Goal: Task Accomplishment & Management: Manage account settings

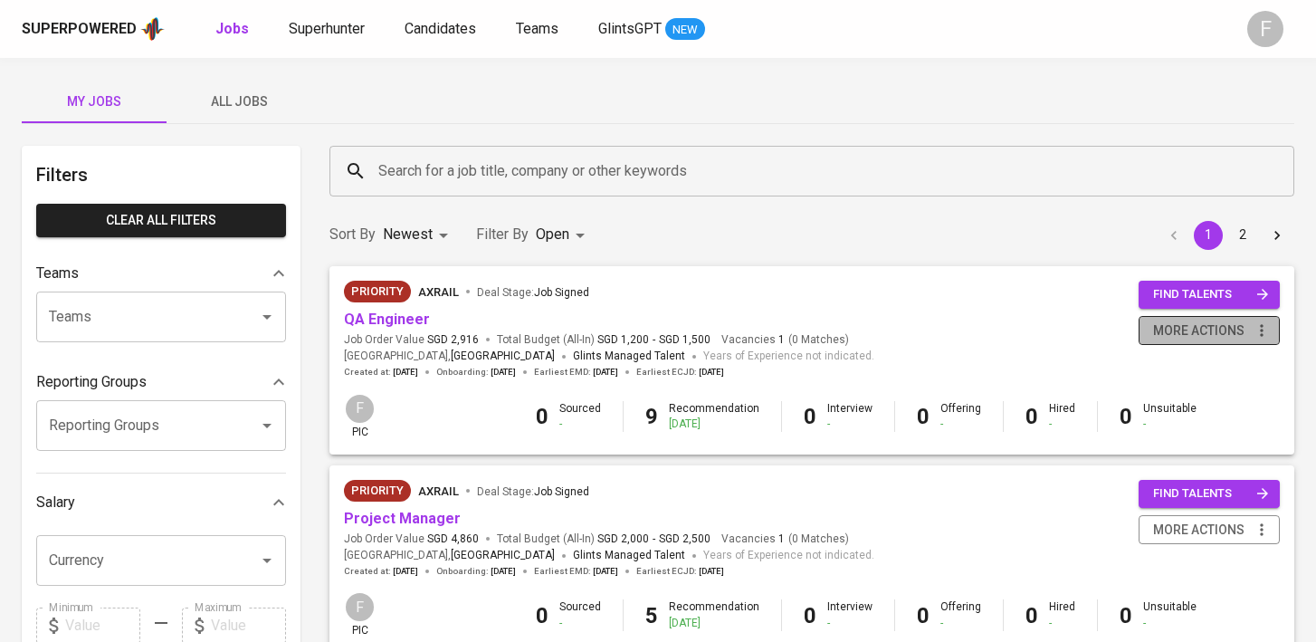
click at [1202, 339] on span "more actions" at bounding box center [1198, 331] width 91 height 23
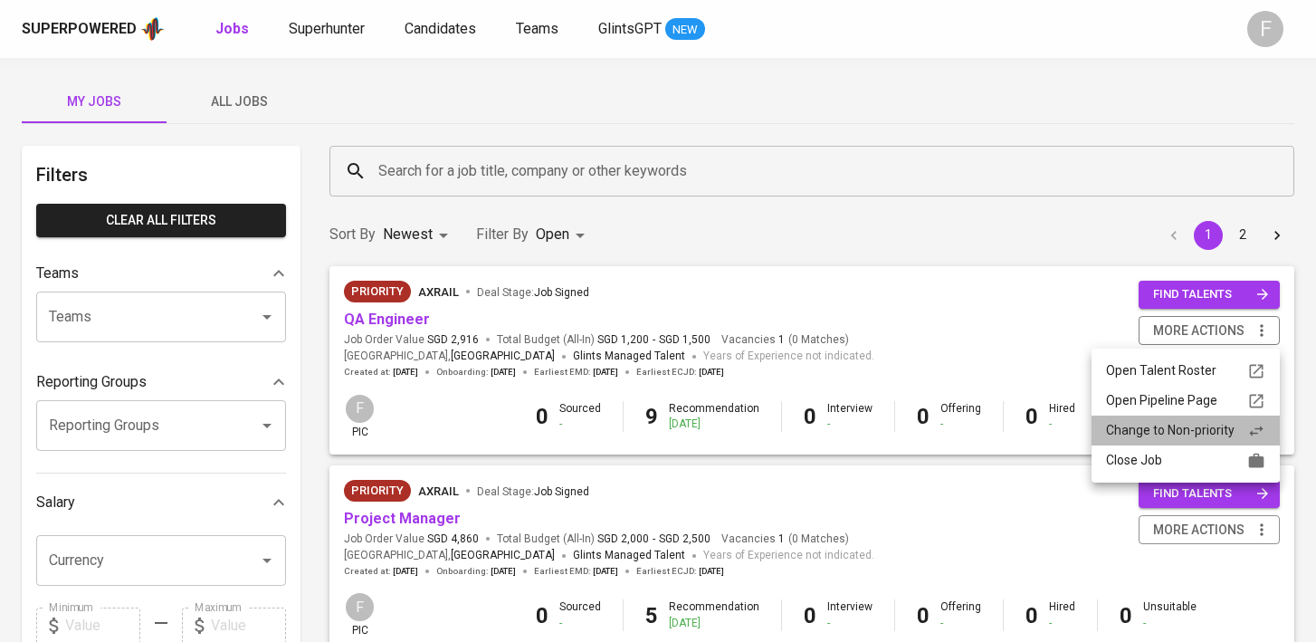
click at [1179, 435] on div "Change to Non-priority" at bounding box center [1185, 430] width 159 height 19
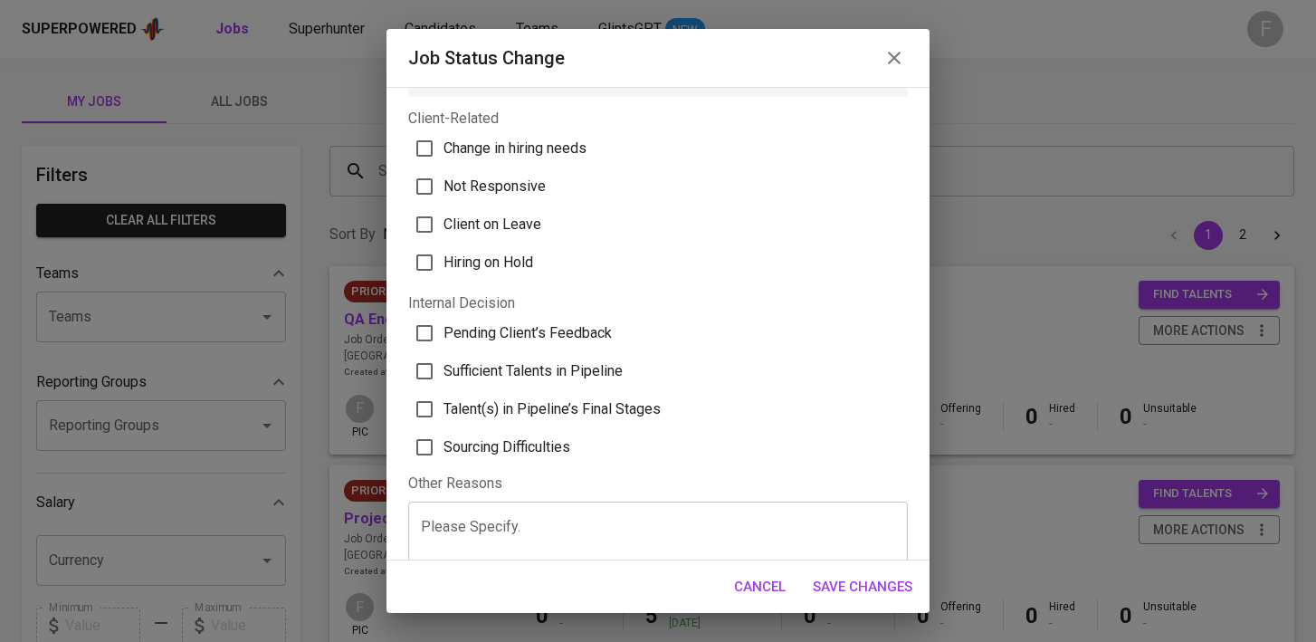
scroll to position [58, 0]
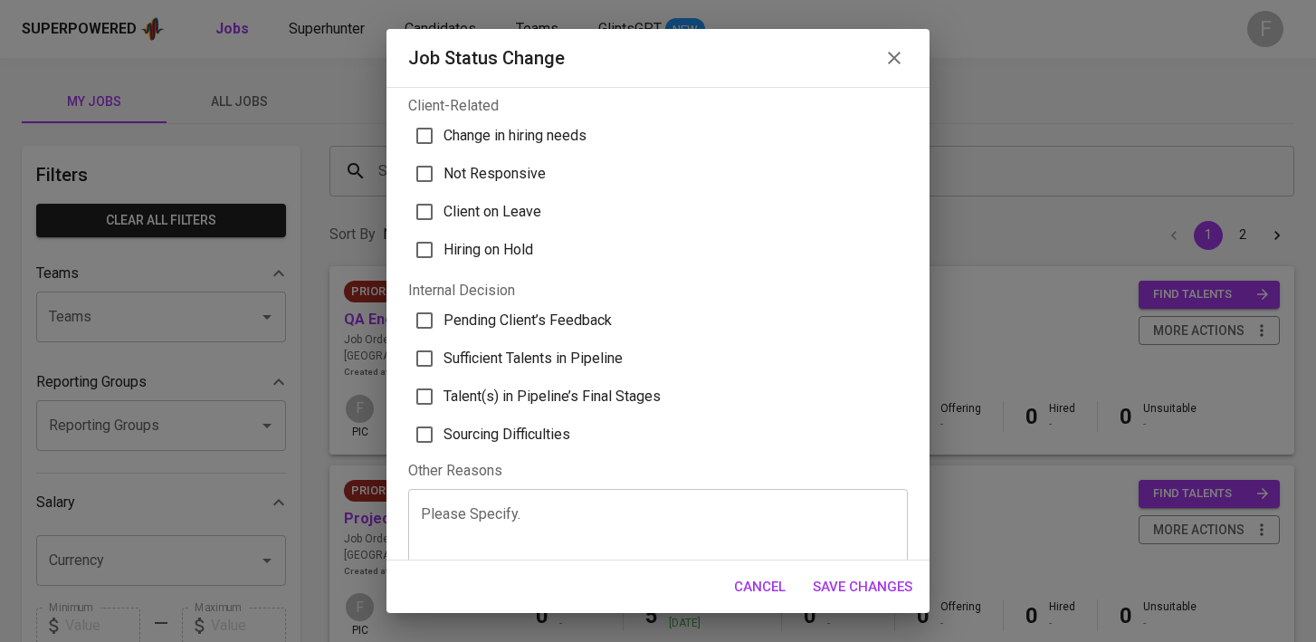
click at [545, 365] on span "Sufficient Talents in Pipeline" at bounding box center [533, 359] width 179 height 22
click at [444, 365] on input "Sufficient Talents in Pipeline" at bounding box center [425, 358] width 38 height 38
checkbox input "true"
click at [846, 595] on span "Save Changes" at bounding box center [863, 587] width 100 height 24
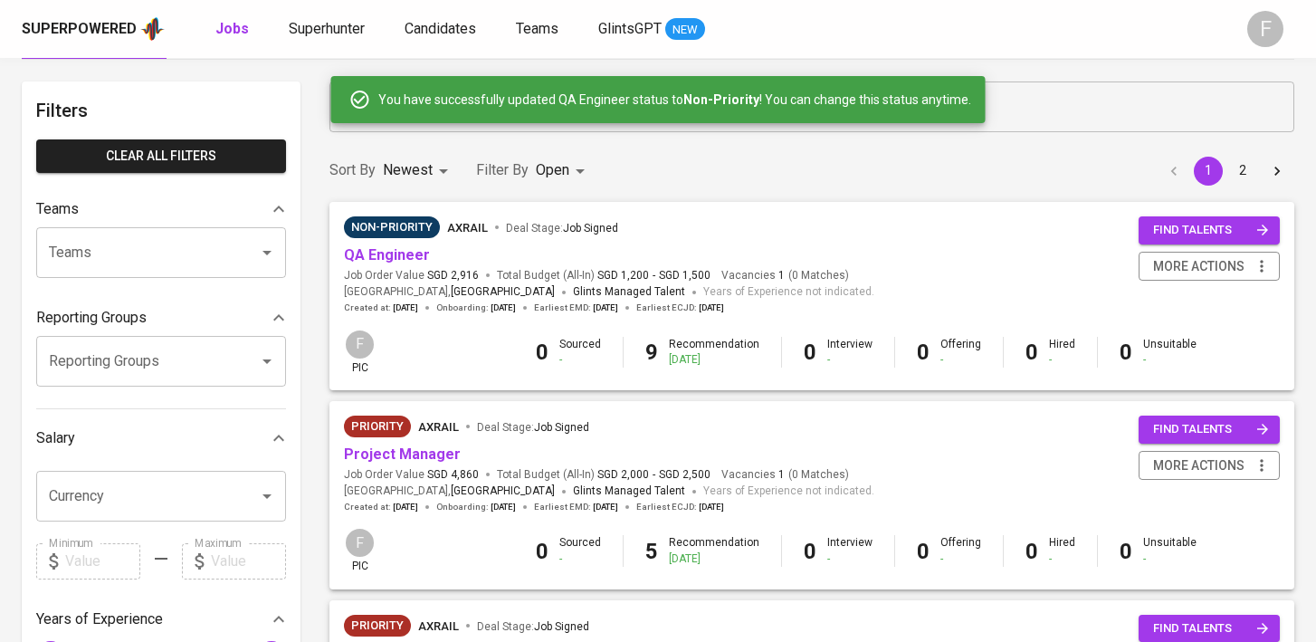
scroll to position [73, 0]
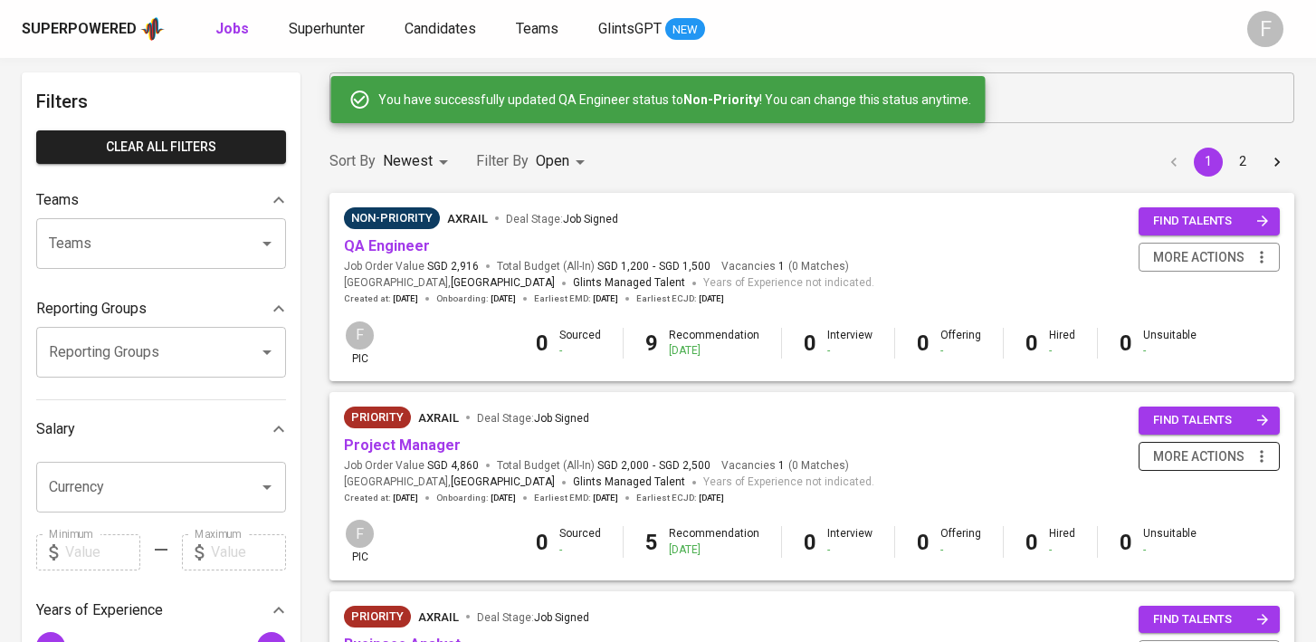
click at [1191, 457] on span "more actions" at bounding box center [1198, 456] width 91 height 23
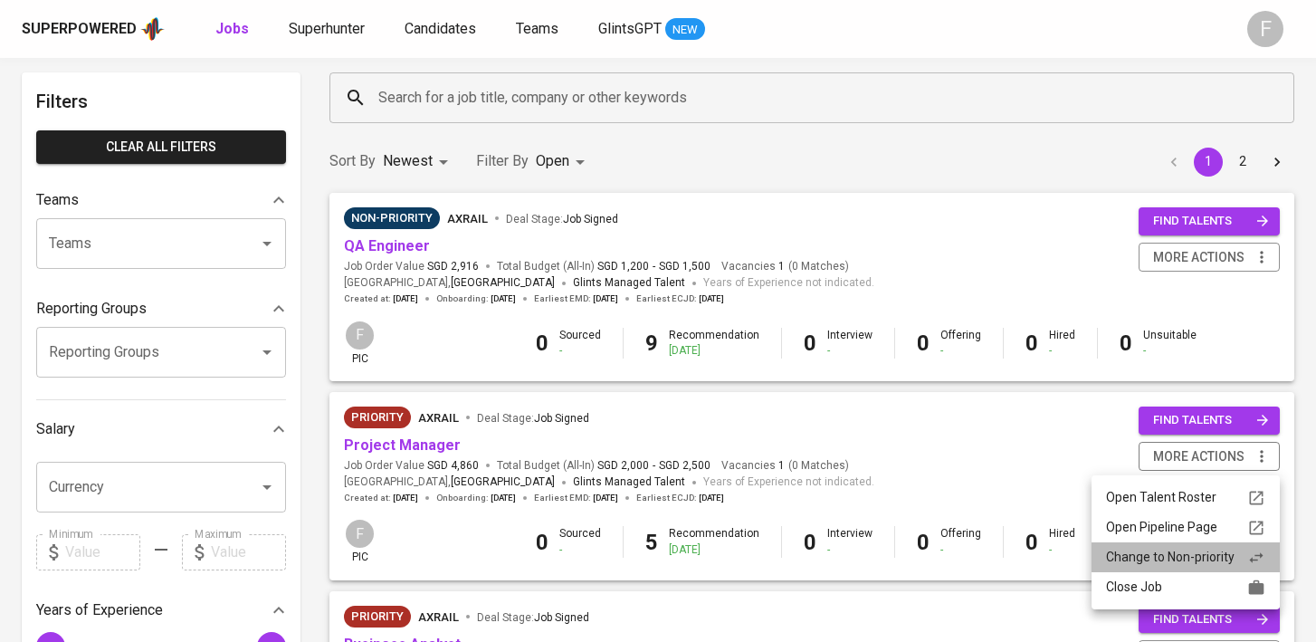
click at [1148, 565] on div "Change to Non-priority" at bounding box center [1185, 557] width 159 height 19
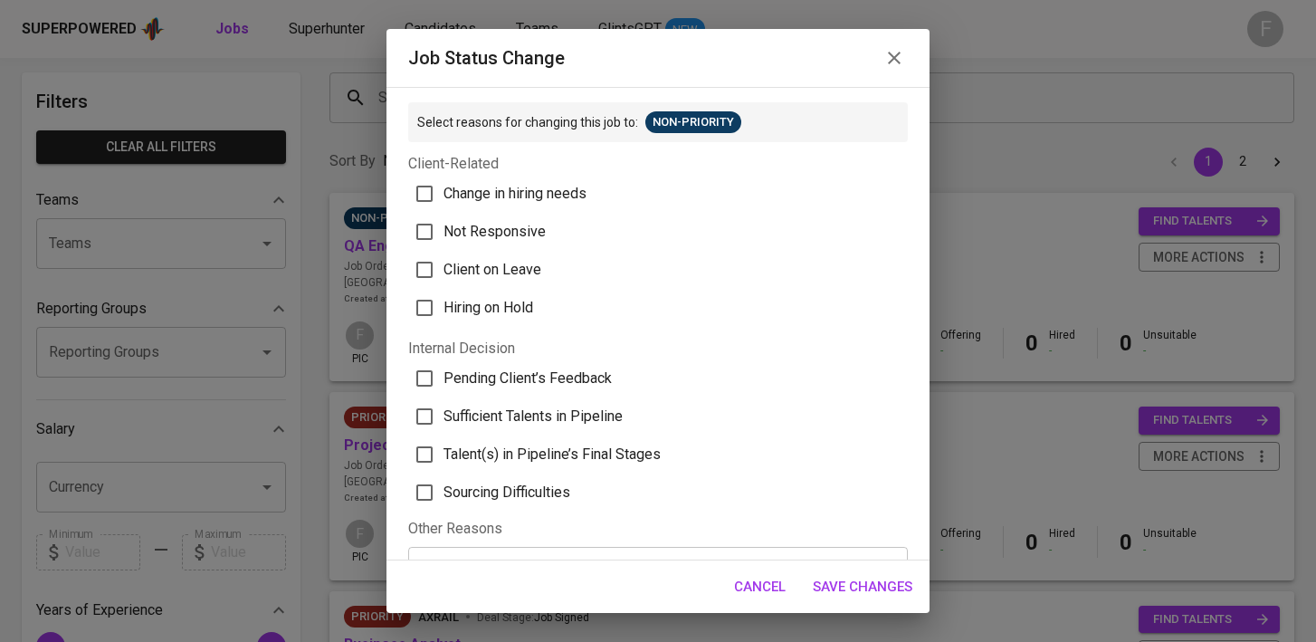
click at [533, 420] on span "Sufficient Talents in Pipeline" at bounding box center [533, 417] width 179 height 22
click at [444, 420] on input "Sufficient Talents in Pipeline" at bounding box center [425, 416] width 38 height 38
checkbox input "true"
click at [895, 587] on span "Save Changes" at bounding box center [863, 587] width 100 height 24
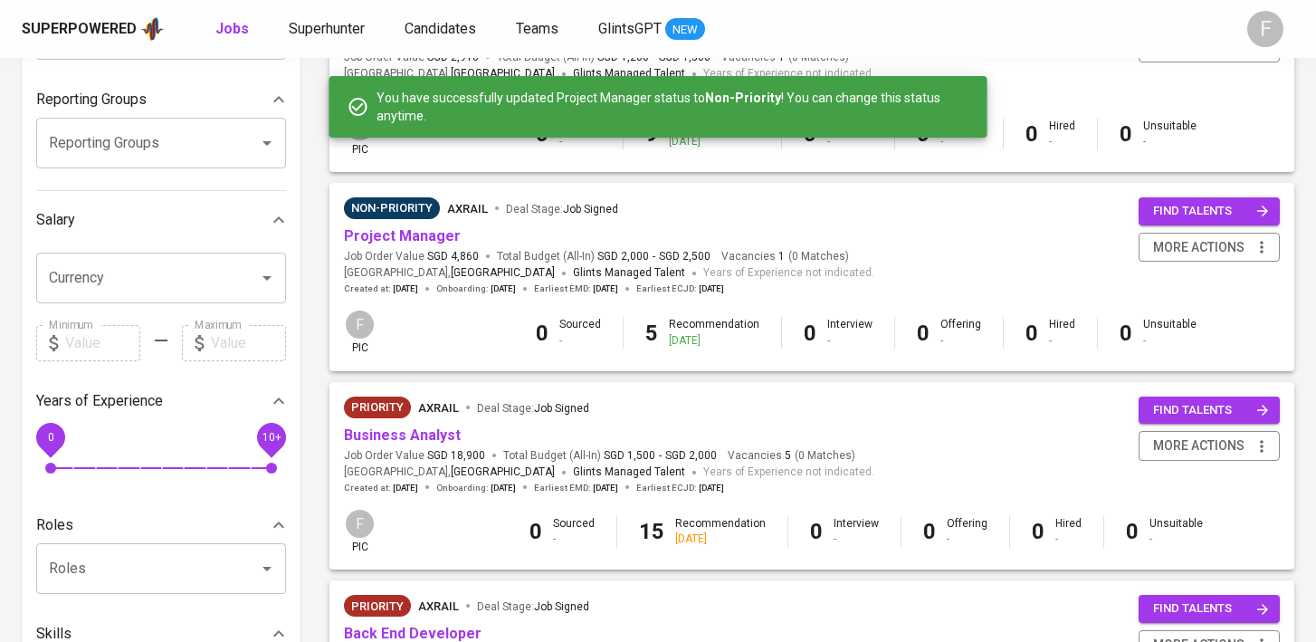
scroll to position [284, 0]
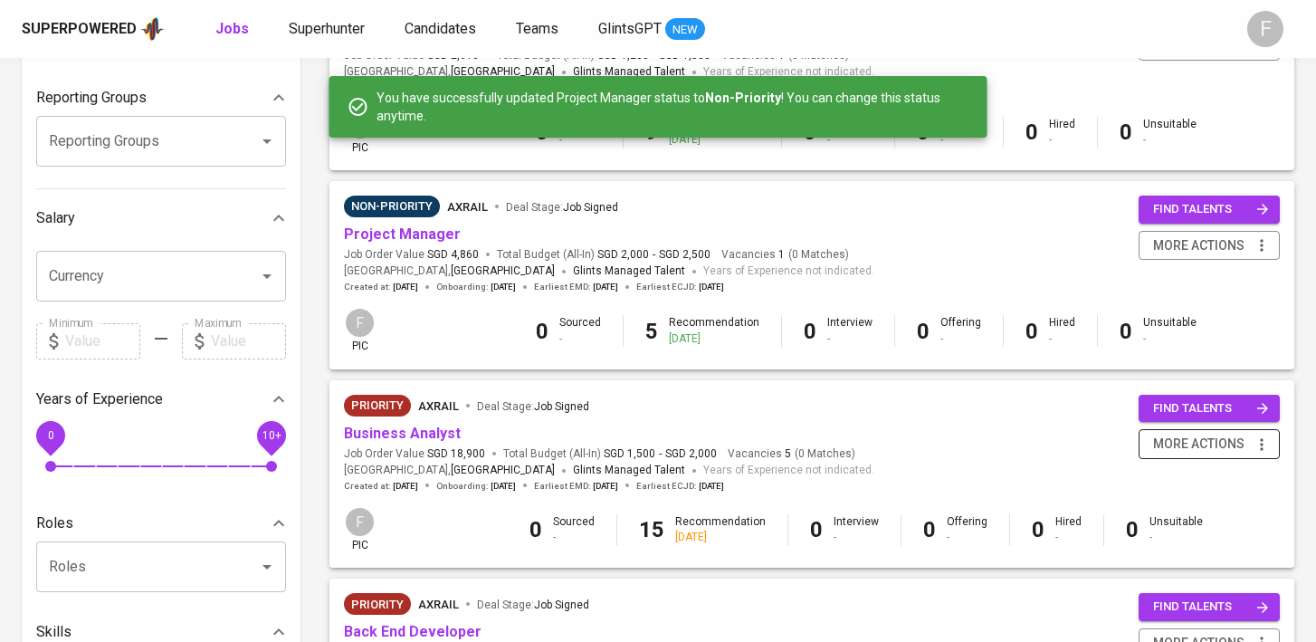
click at [1232, 443] on span "more actions" at bounding box center [1198, 444] width 91 height 23
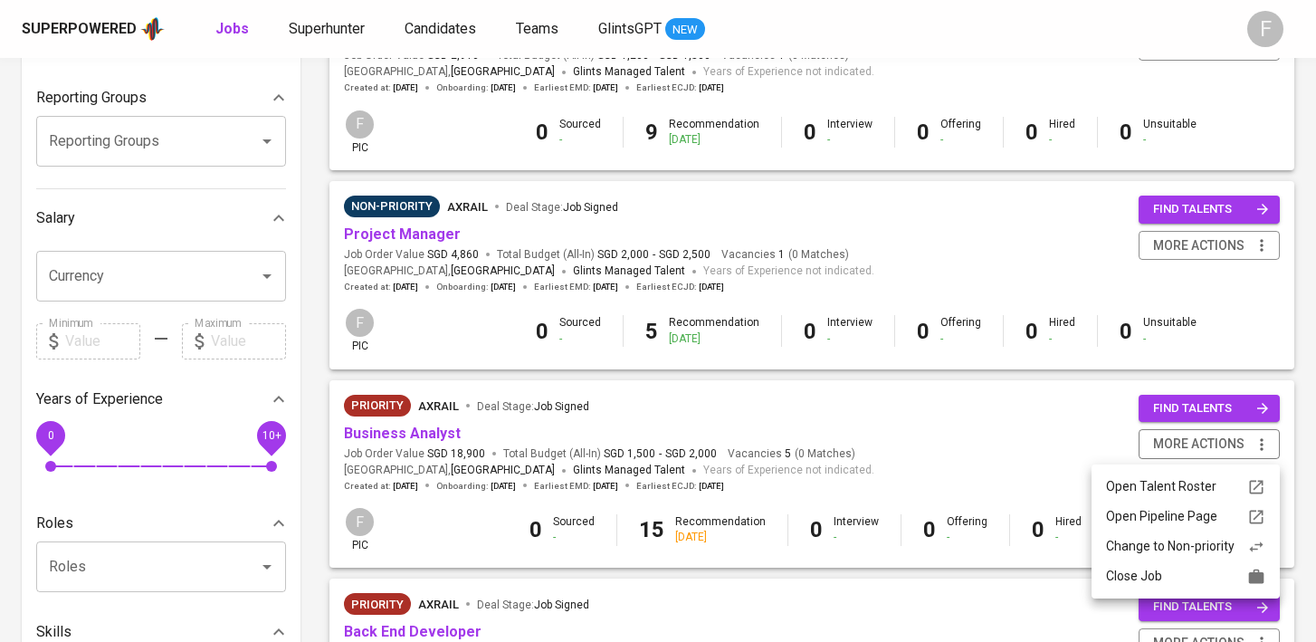
click at [1134, 549] on div "Change to Non-priority" at bounding box center [1185, 546] width 159 height 19
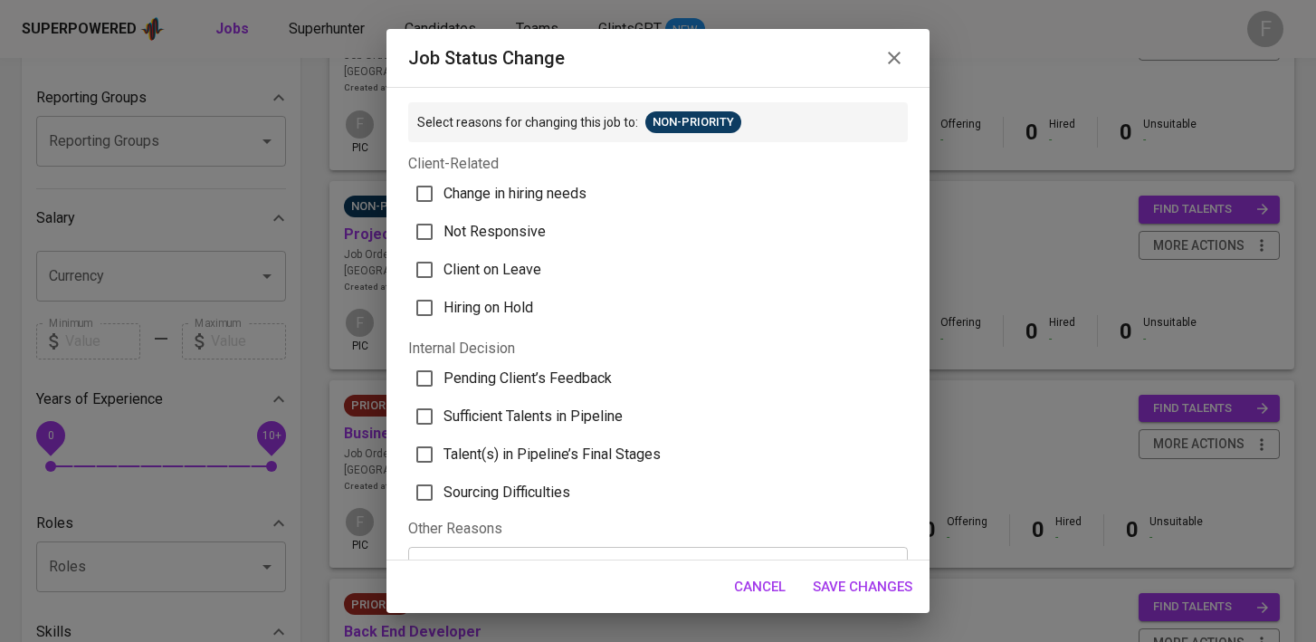
click at [581, 419] on span "Sufficient Talents in Pipeline" at bounding box center [533, 417] width 179 height 22
click at [444, 419] on input "Sufficient Talents in Pipeline" at bounding box center [425, 416] width 38 height 38
checkbox input "true"
click at [837, 581] on span "Save Changes" at bounding box center [863, 587] width 100 height 24
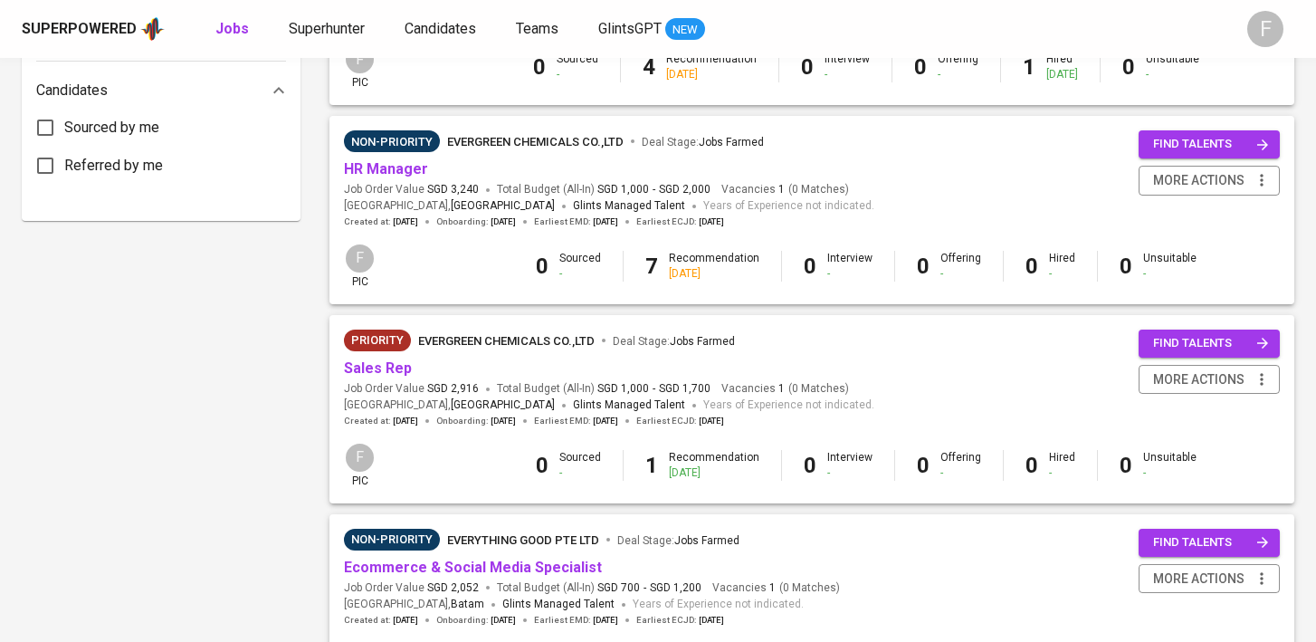
scroll to position [963, 0]
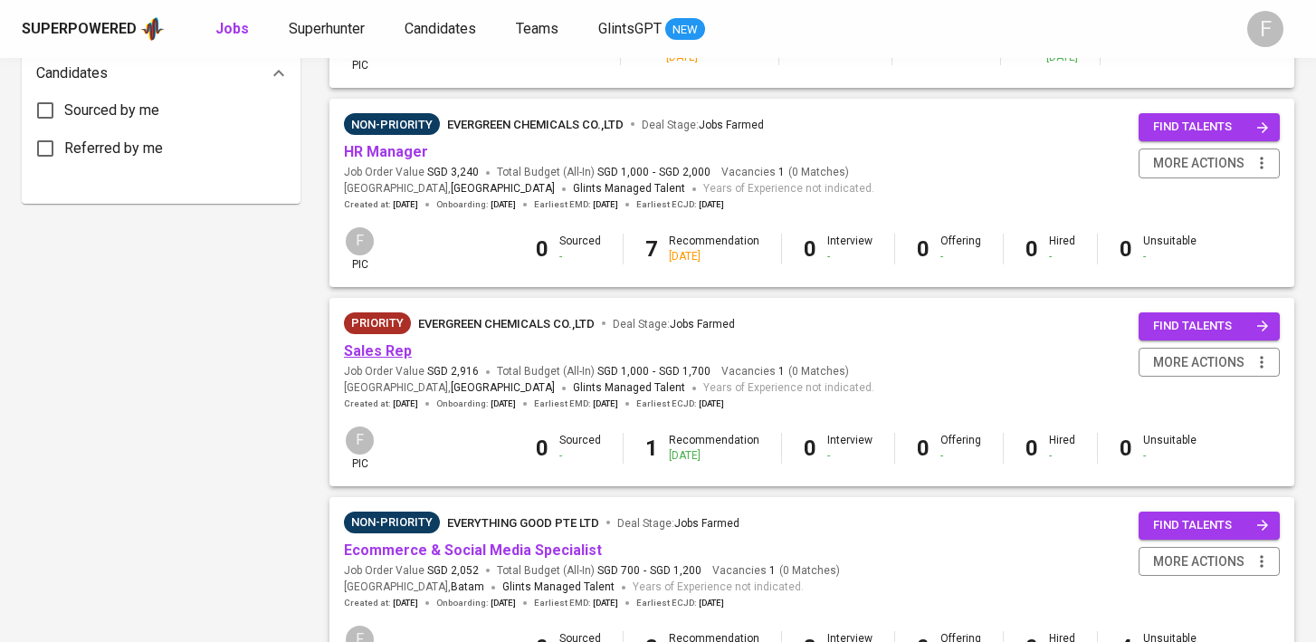
click at [377, 357] on link "Sales Rep" at bounding box center [378, 350] width 68 height 17
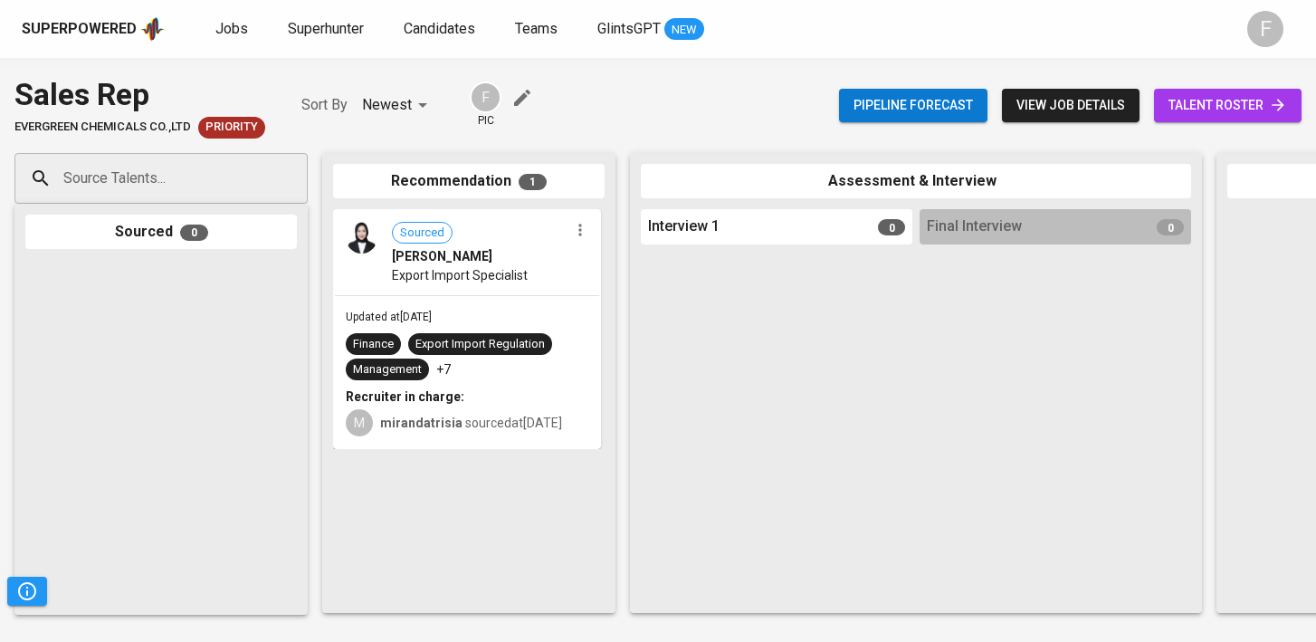
click at [1234, 110] on span "talent roster" at bounding box center [1228, 105] width 119 height 23
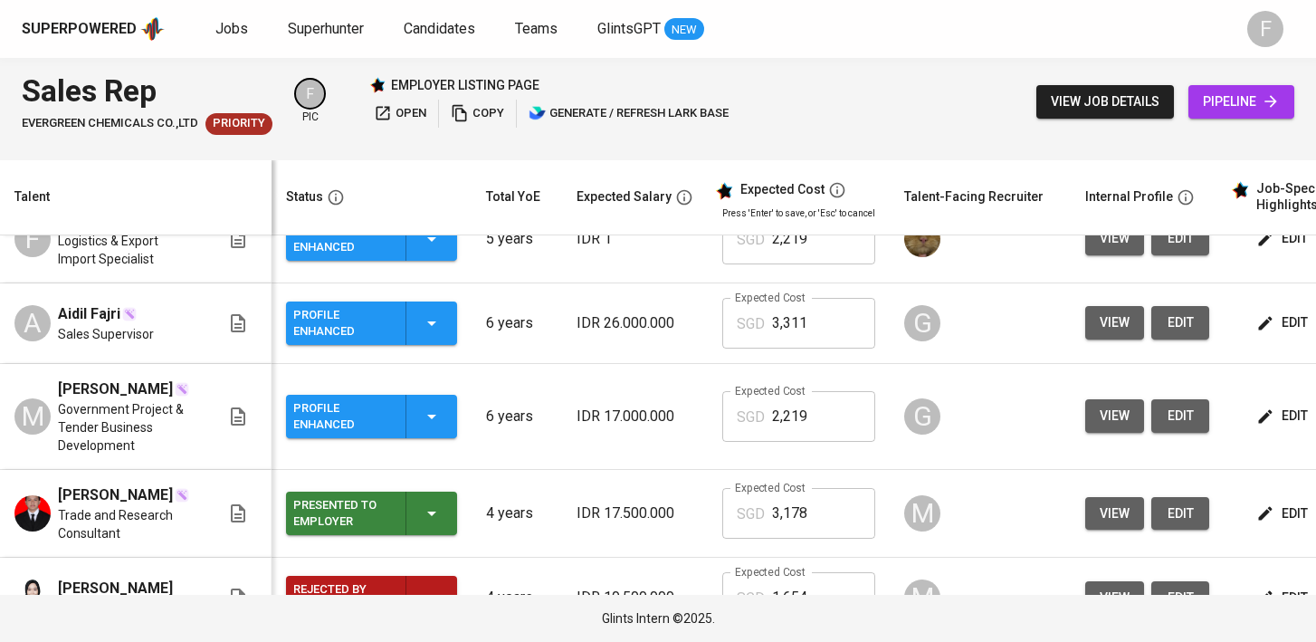
scroll to position [0, 234]
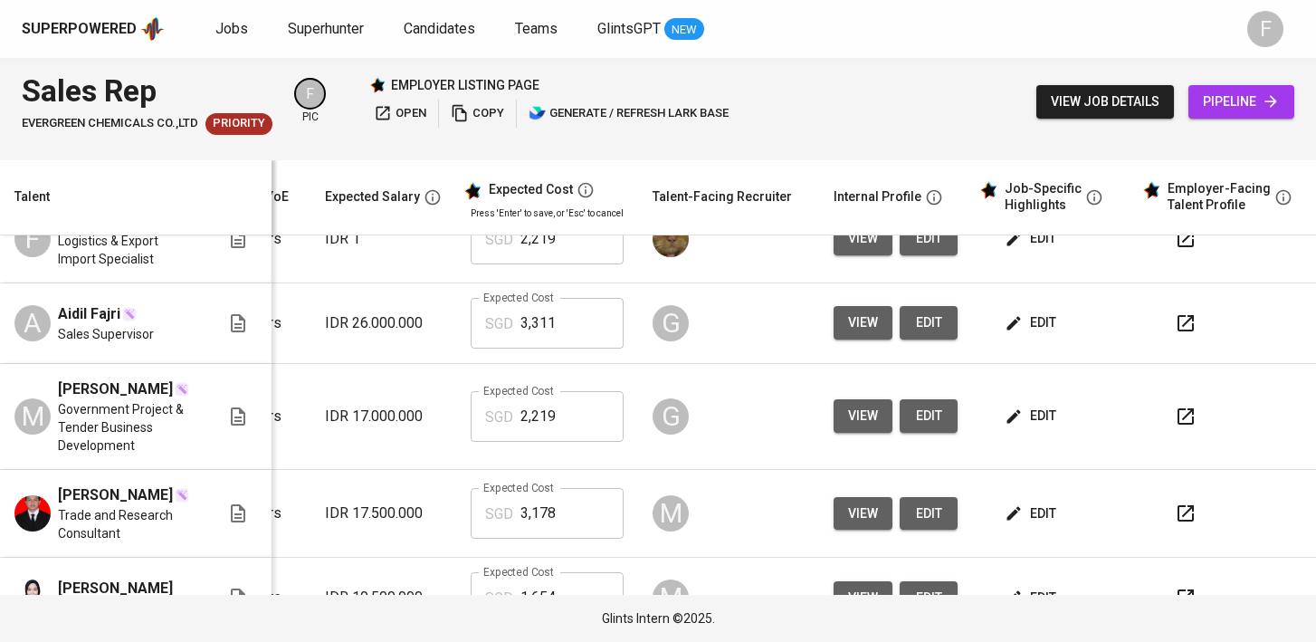
click at [1187, 406] on button "button" at bounding box center [1185, 416] width 43 height 43
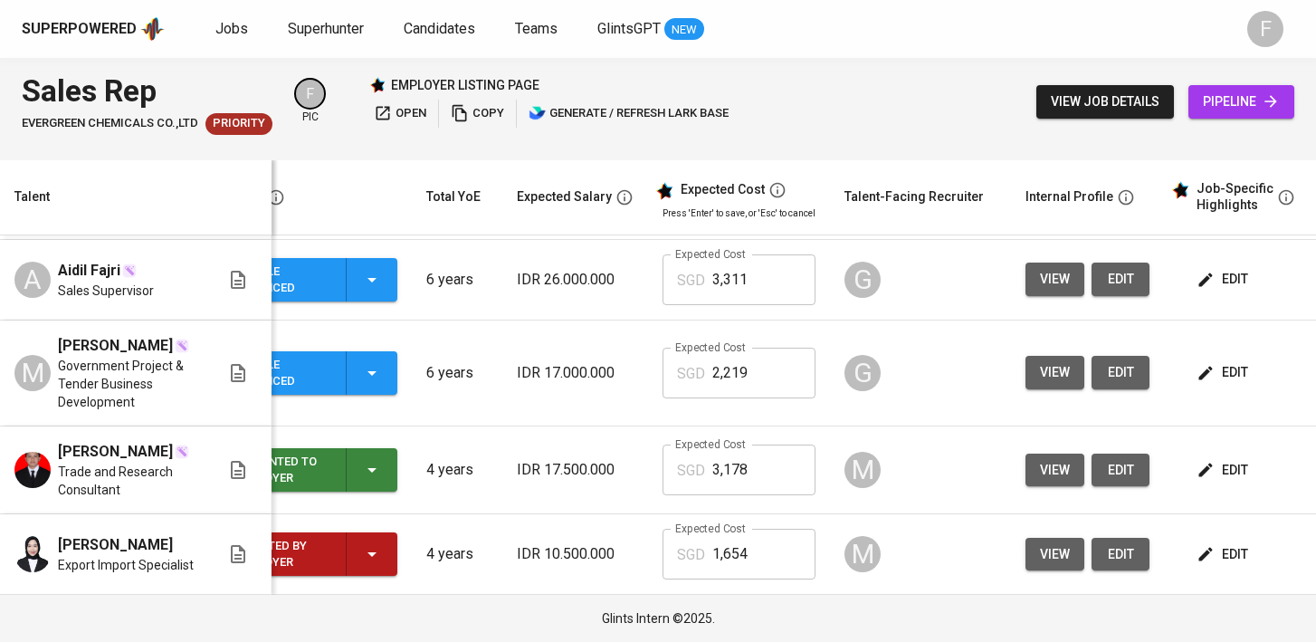
scroll to position [0, 0]
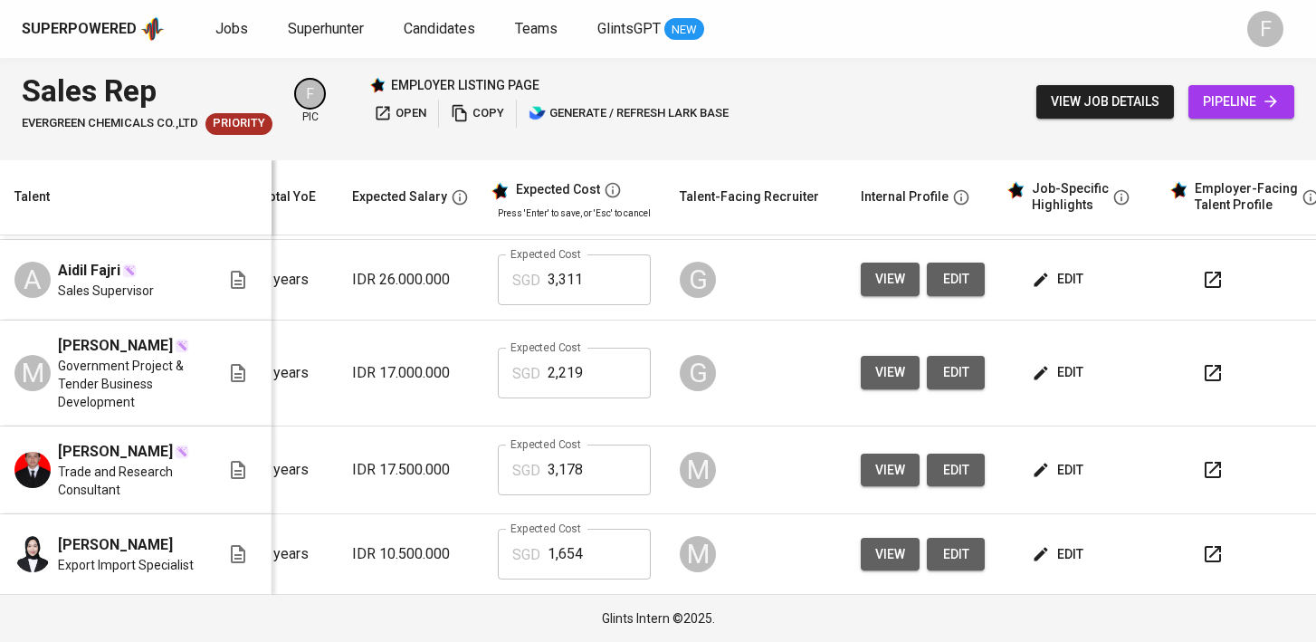
scroll to position [0, 234]
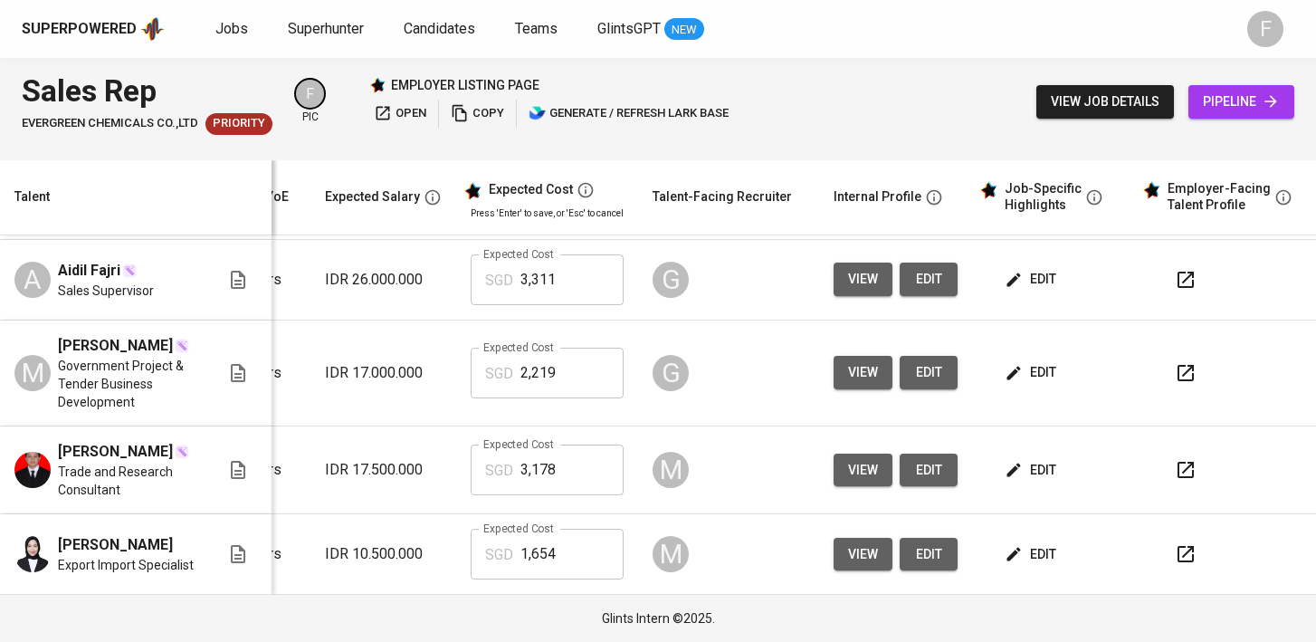
click at [1023, 369] on span "edit" at bounding box center [1032, 372] width 48 height 23
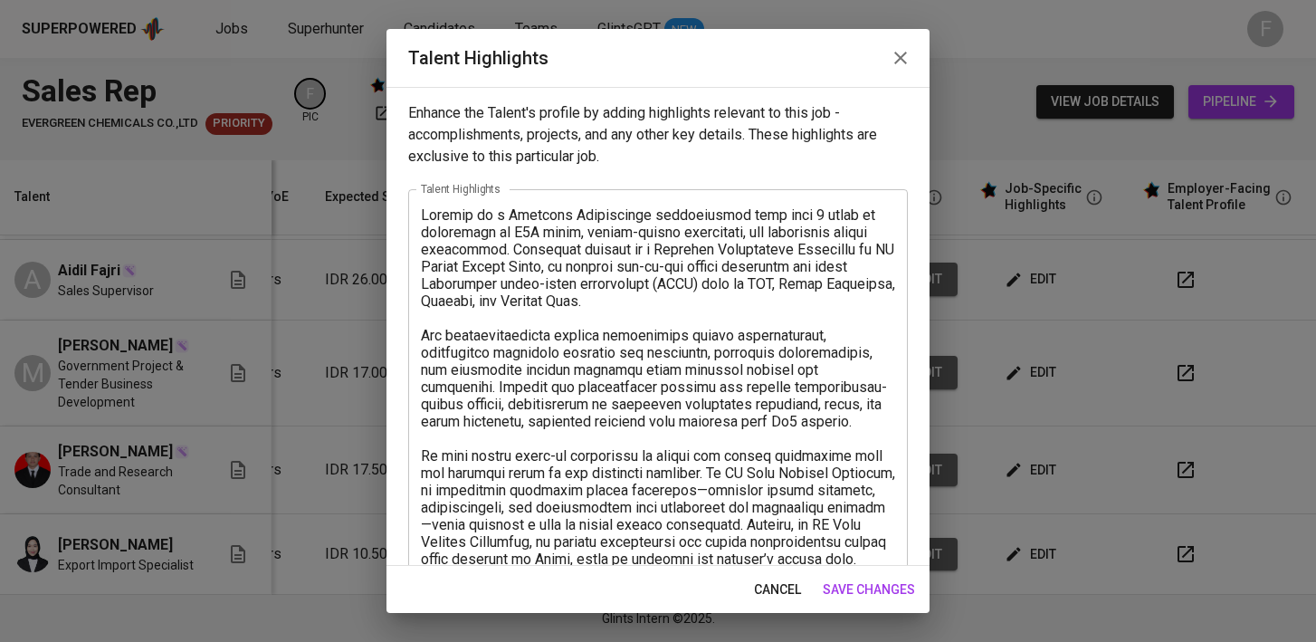
scroll to position [360, 0]
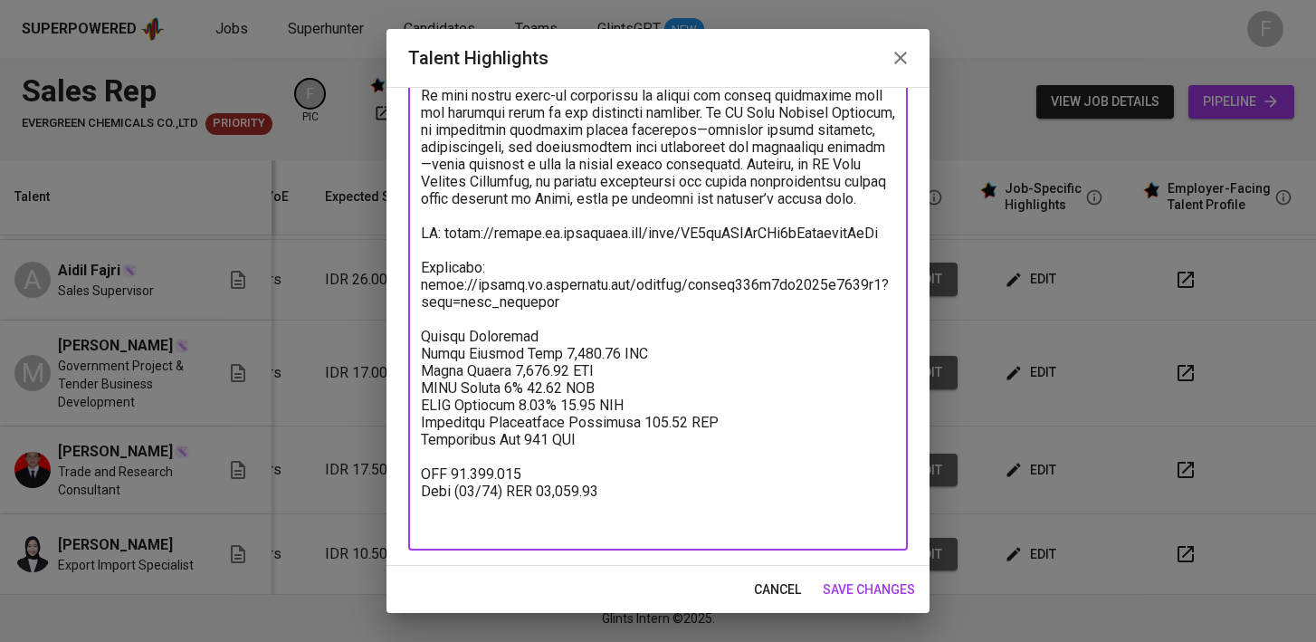
drag, startPoint x: 580, startPoint y: 336, endPoint x: 397, endPoint y: 295, distance: 187.3
click at [397, 295] on div "Enhance the Talent's profile by adding highlights relevant to this job - accomp…" at bounding box center [658, 326] width 543 height 479
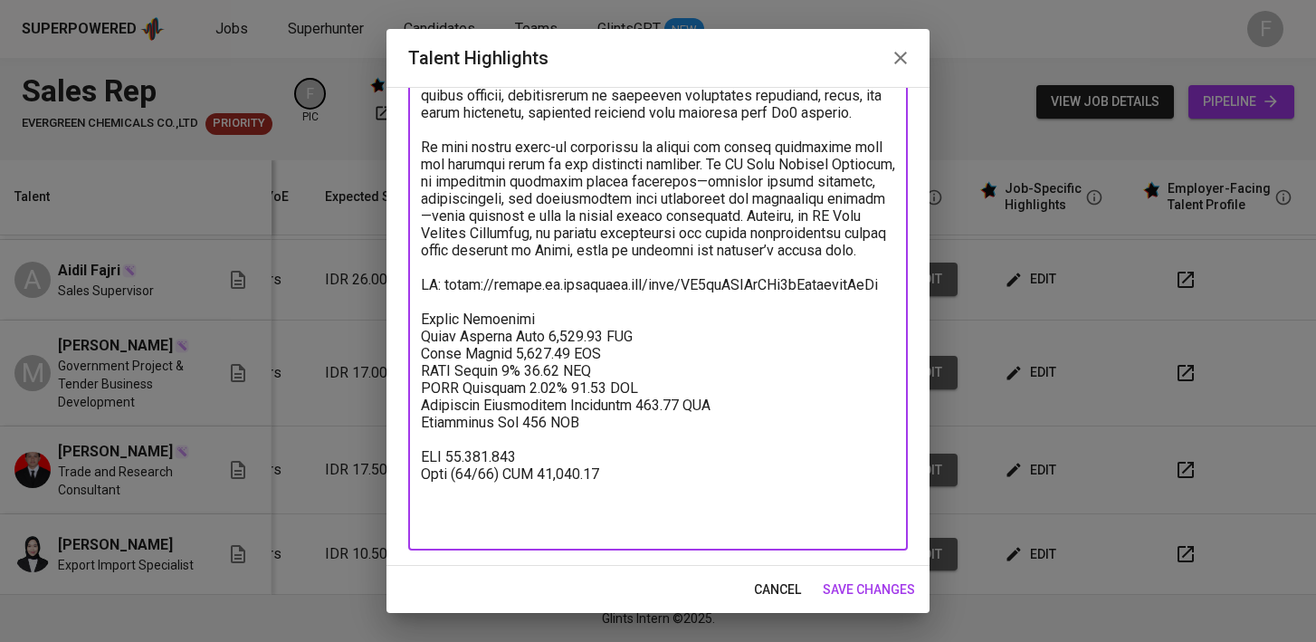
scroll to position [291, 0]
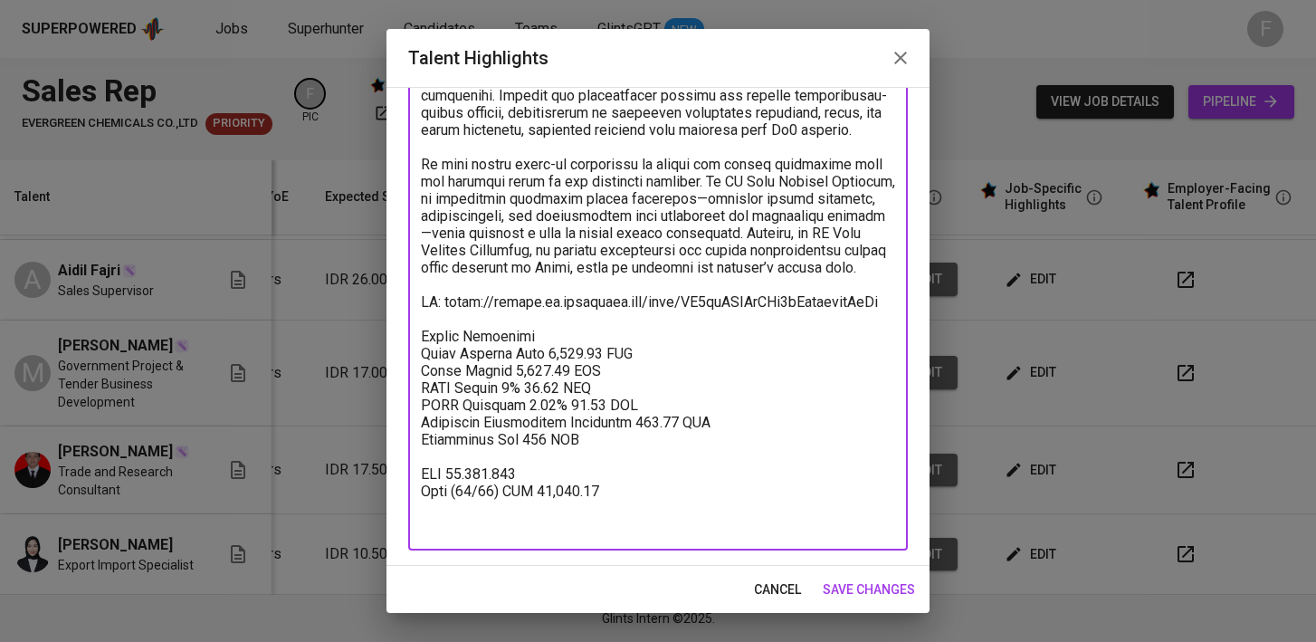
drag, startPoint x: 657, startPoint y: 528, endPoint x: 420, endPoint y: 490, distance: 240.2
click at [420, 490] on div "x Talent Highlights" at bounding box center [658, 224] width 500 height 653
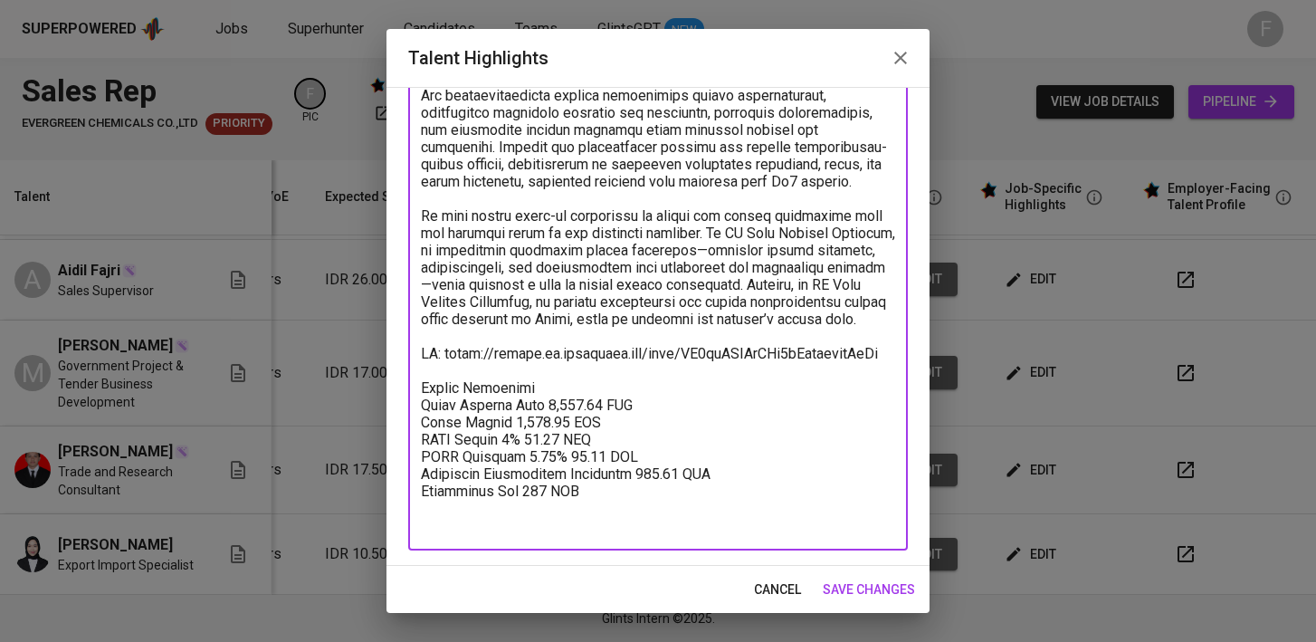
scroll to position [240, 0]
type textarea "Loremip do s Ametcons Adipiscinge seddoeiusmod temp inci 9 utlab et doloremagn …"
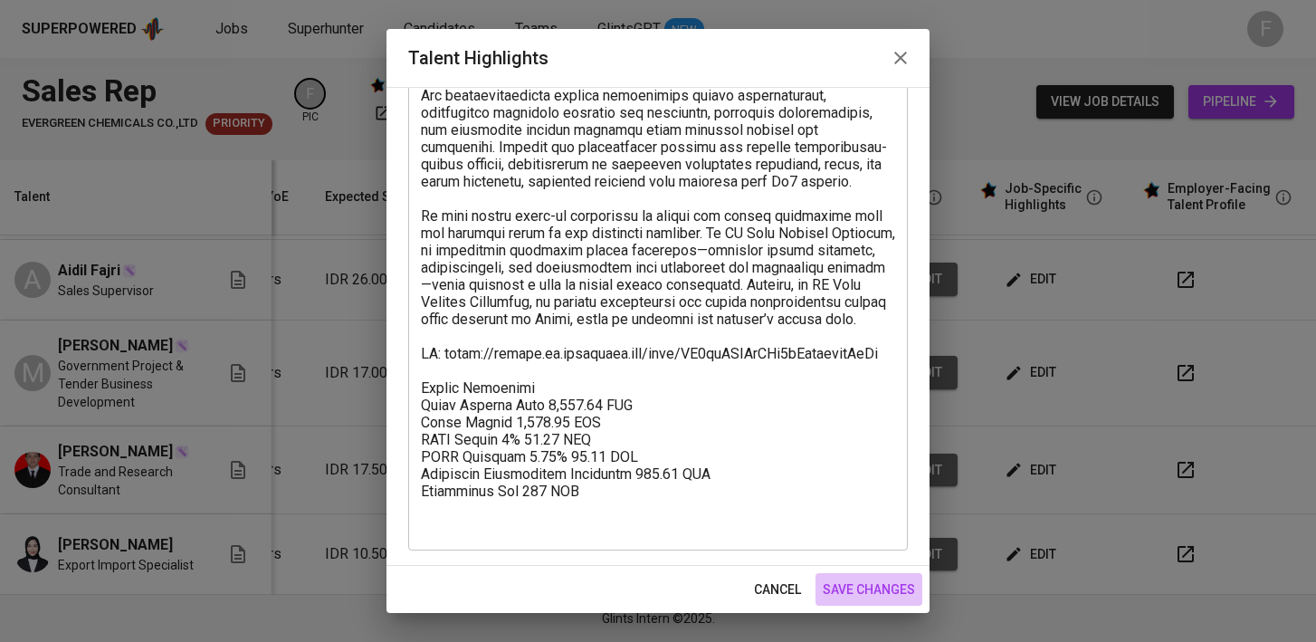
click at [862, 582] on span "save changes" at bounding box center [869, 589] width 92 height 23
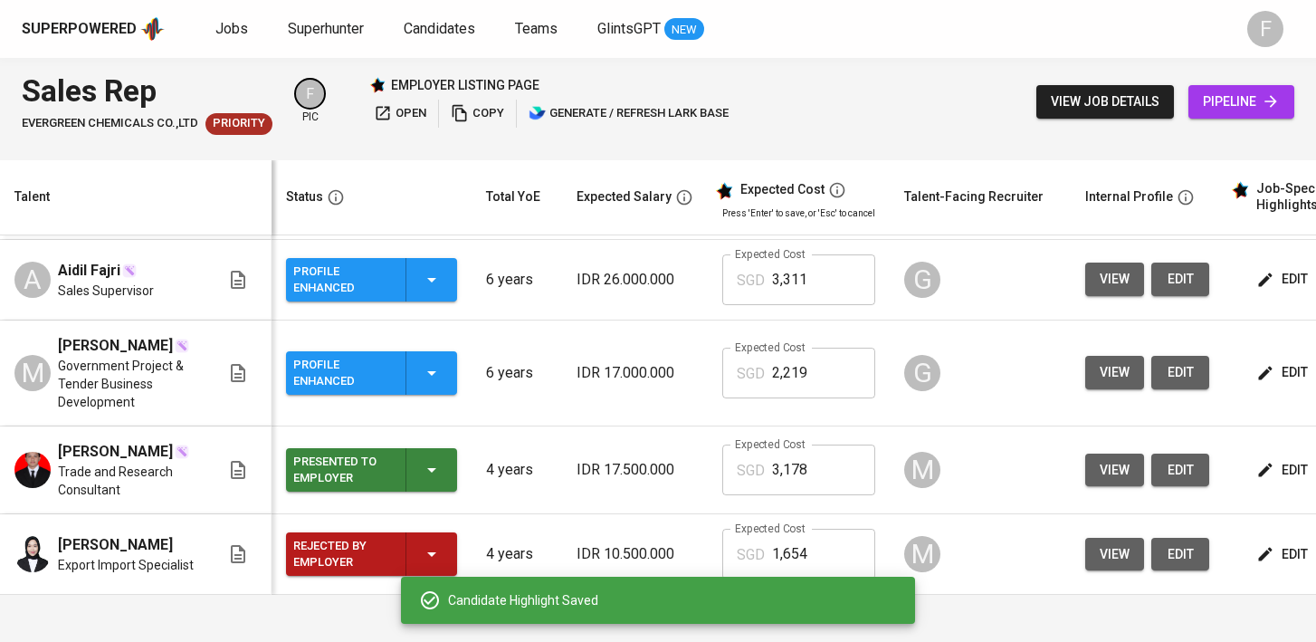
scroll to position [0, 0]
click at [434, 365] on icon "button" at bounding box center [432, 373] width 22 height 22
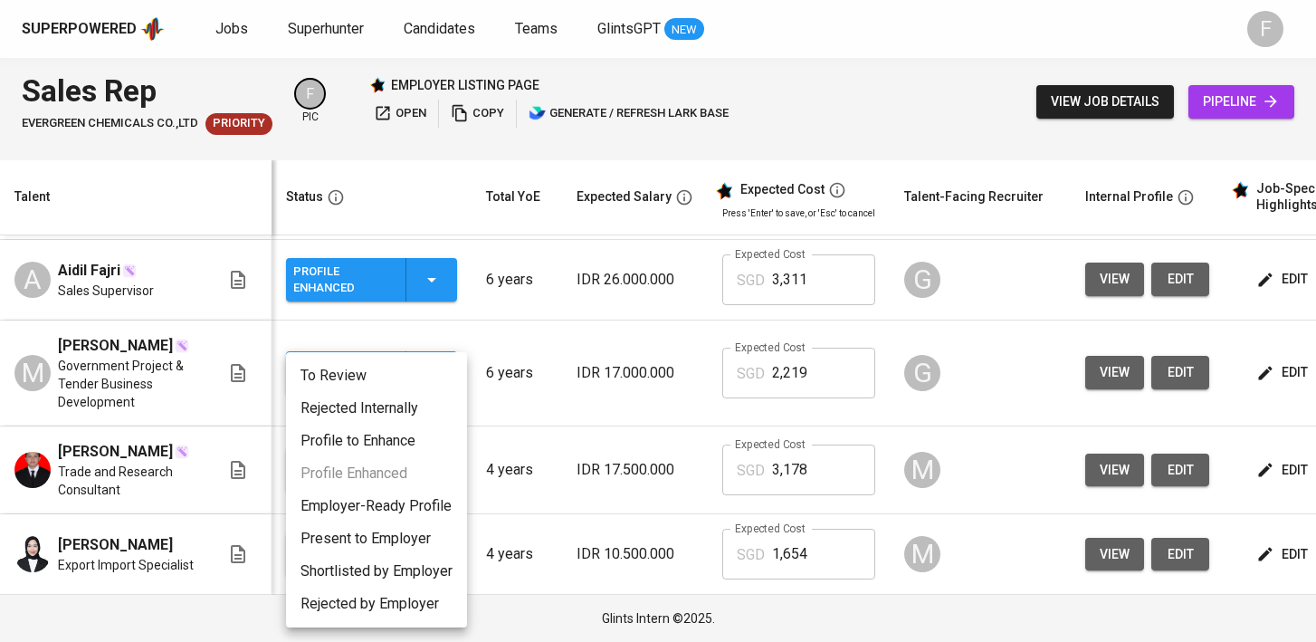
click at [388, 539] on li "Present to Employer" at bounding box center [376, 538] width 181 height 33
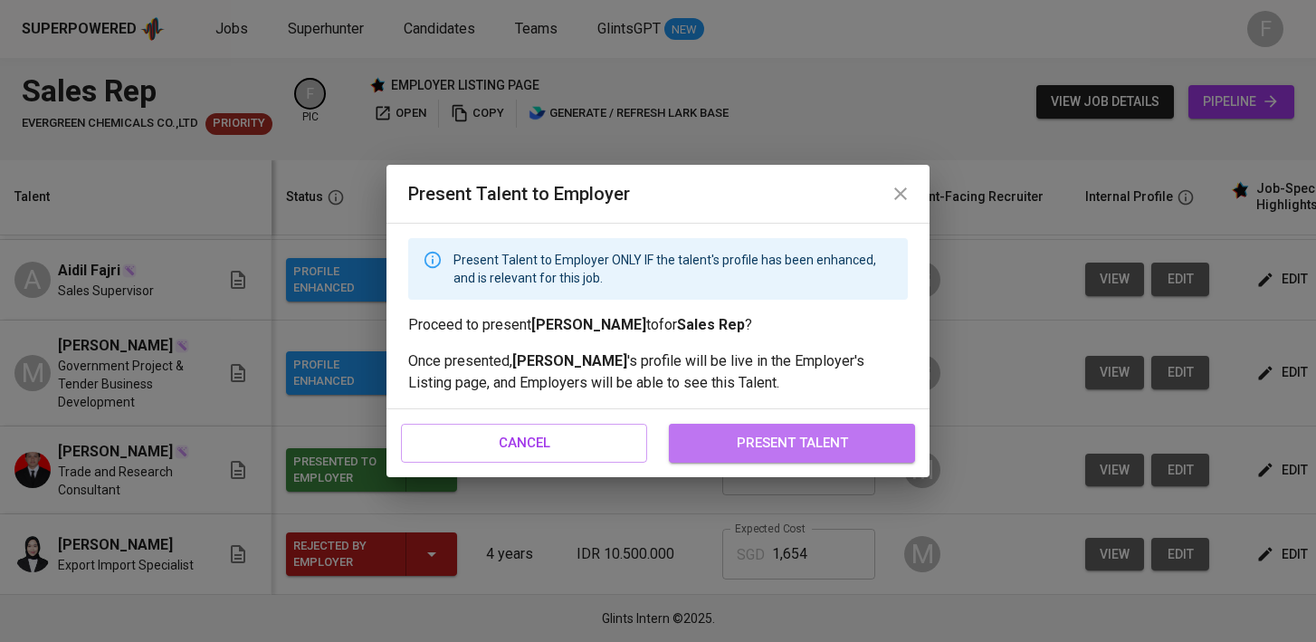
click at [852, 436] on span "present talent" at bounding box center [792, 443] width 206 height 24
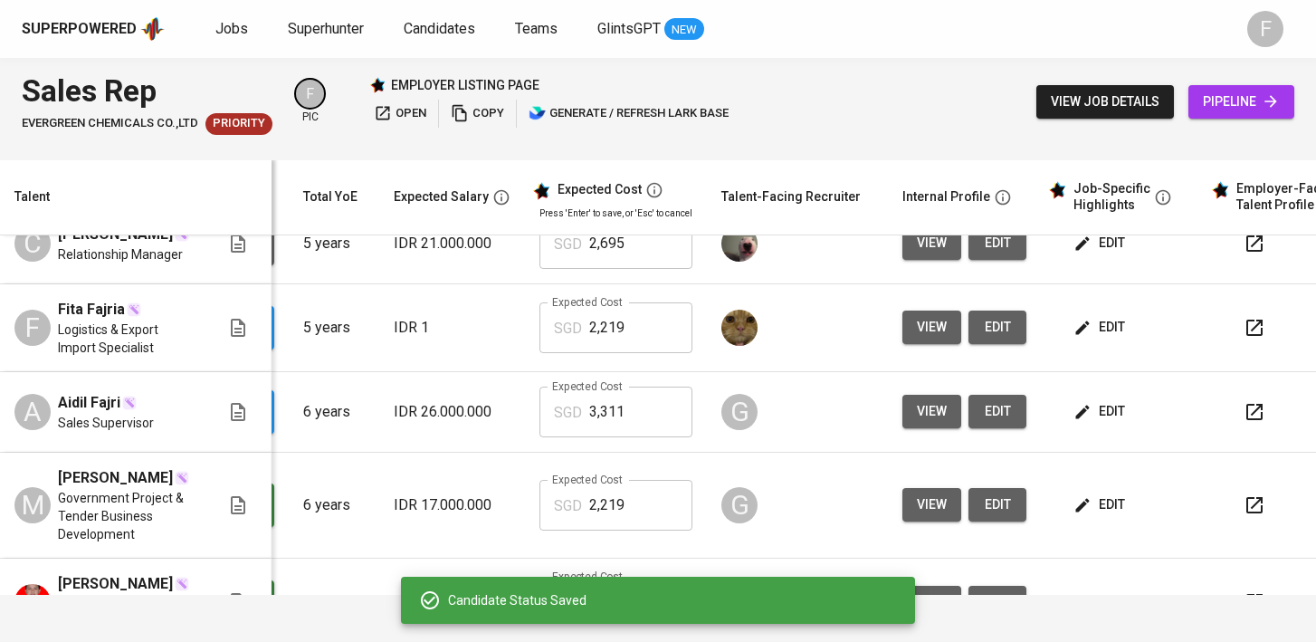
scroll to position [0, 246]
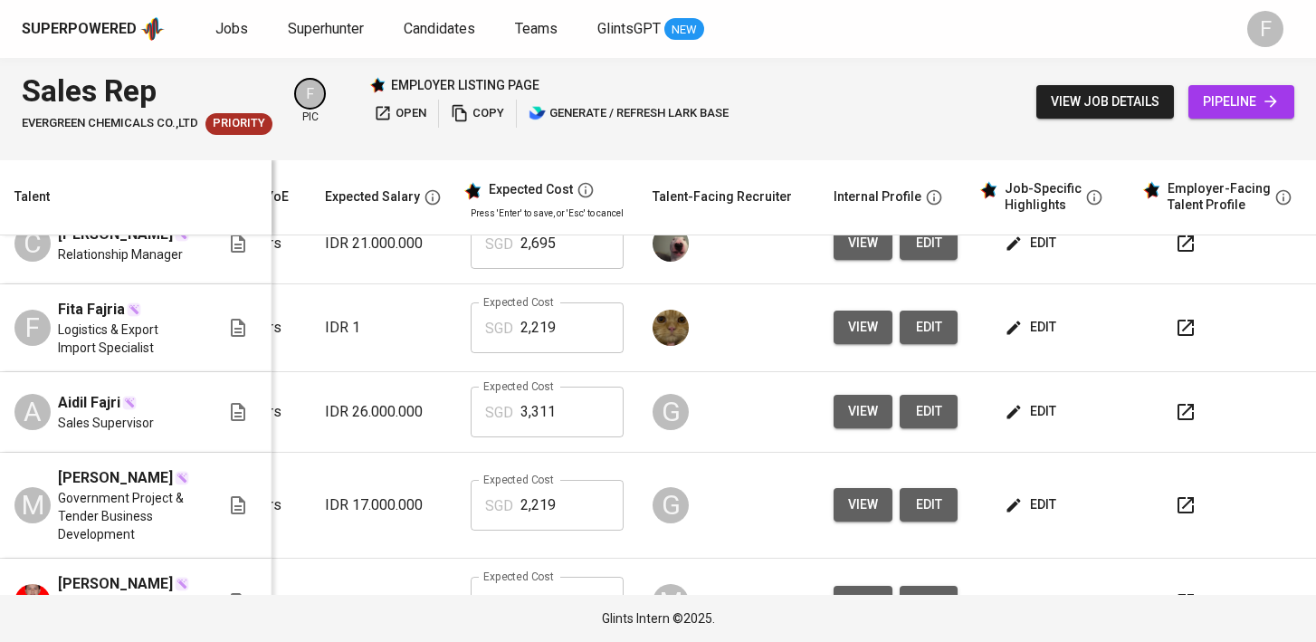
click at [1175, 401] on icon "button" at bounding box center [1186, 412] width 22 height 22
click at [1016, 498] on span "edit" at bounding box center [1032, 504] width 48 height 23
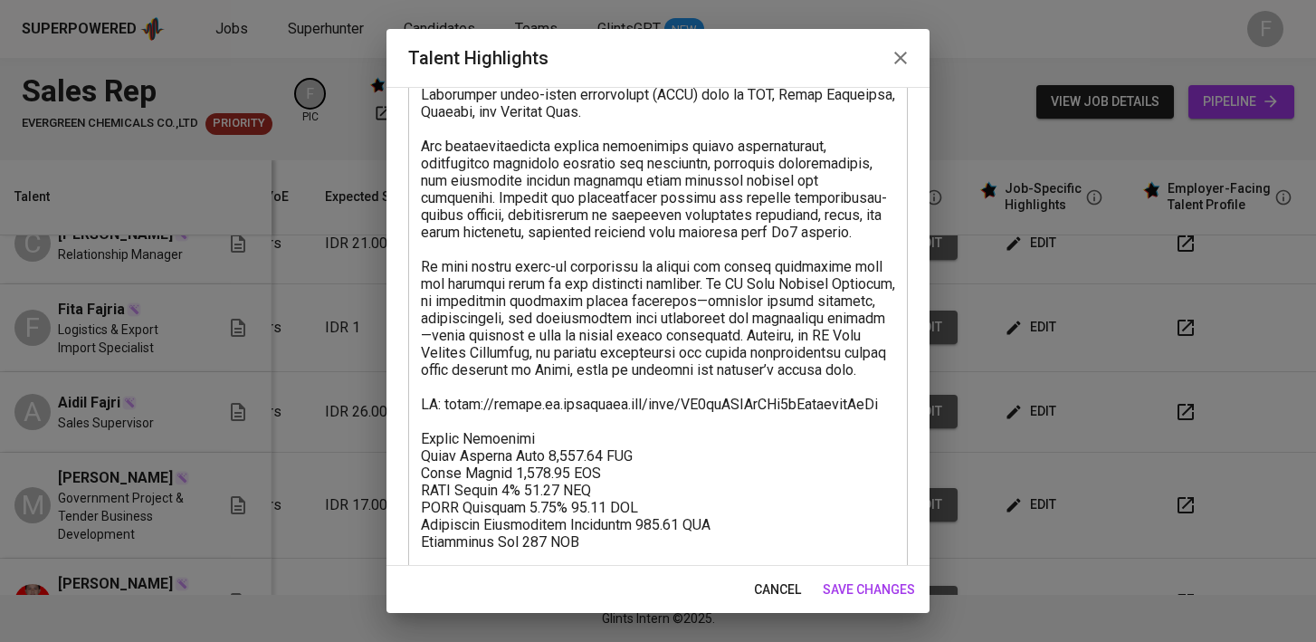
scroll to position [240, 0]
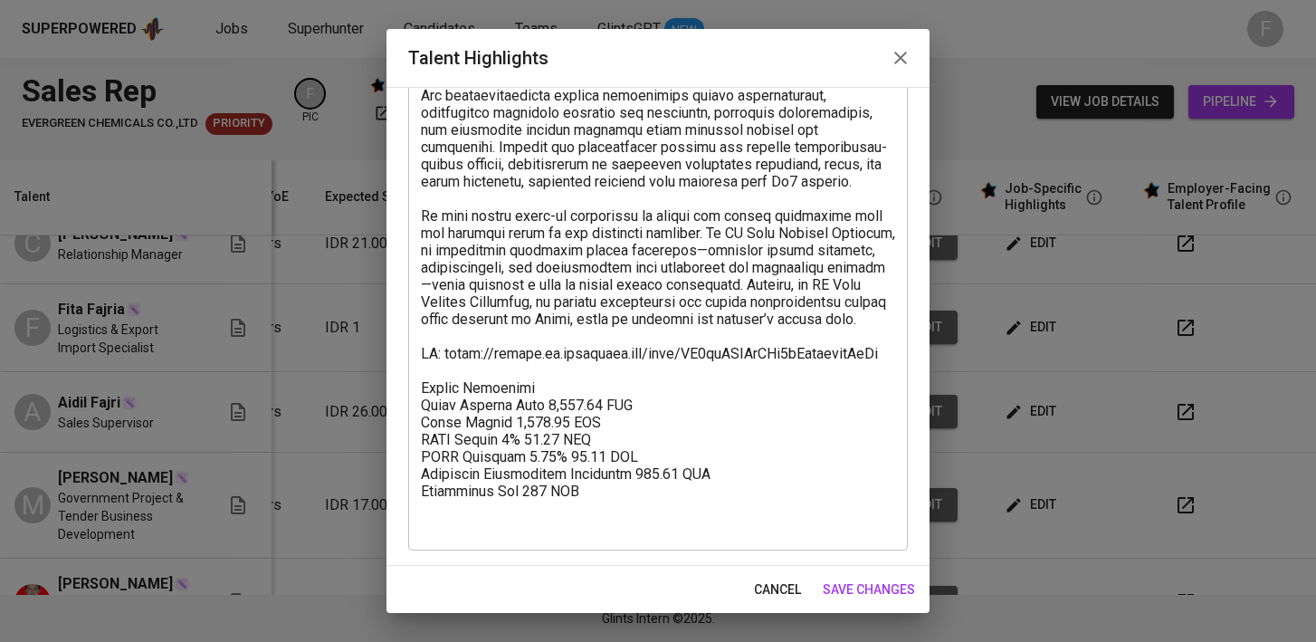
click at [791, 585] on span "cancel" at bounding box center [777, 589] width 47 height 23
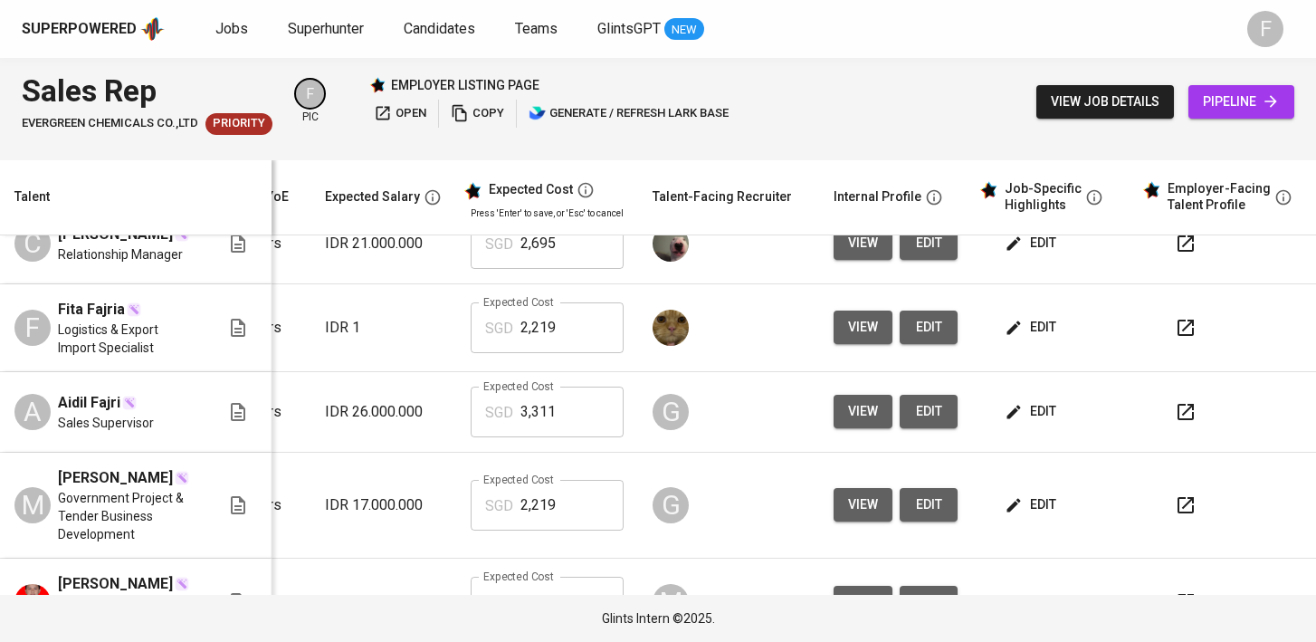
click at [1025, 400] on span "edit" at bounding box center [1032, 411] width 48 height 23
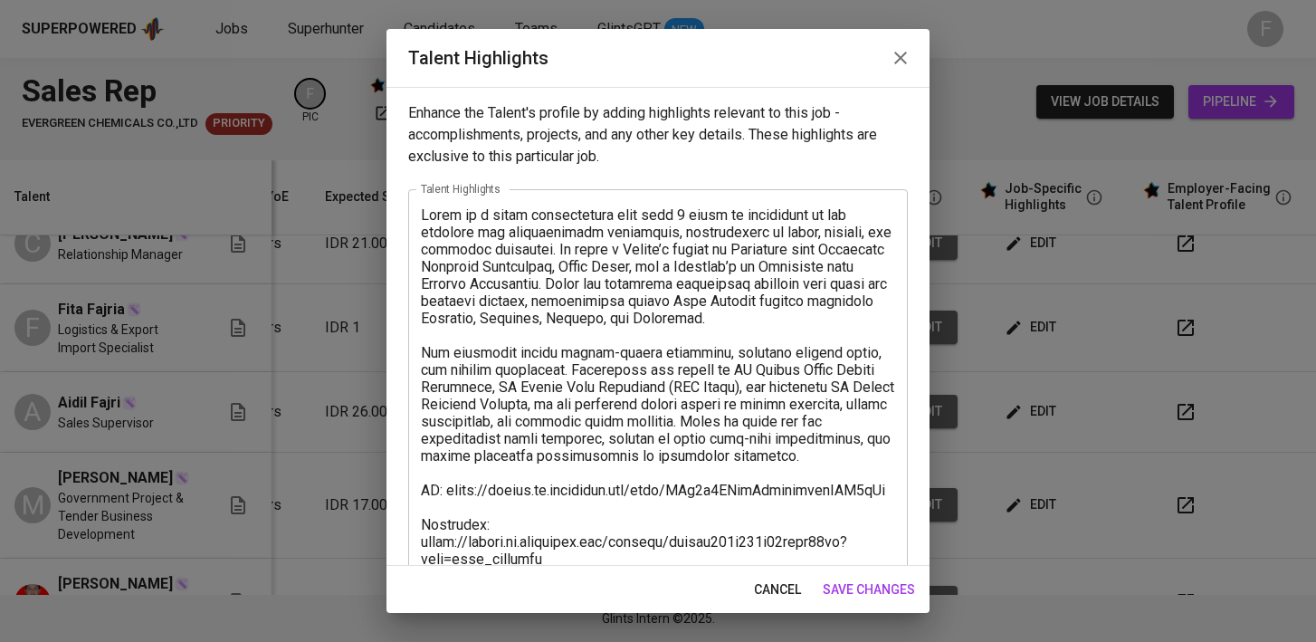
scroll to position [56, 0]
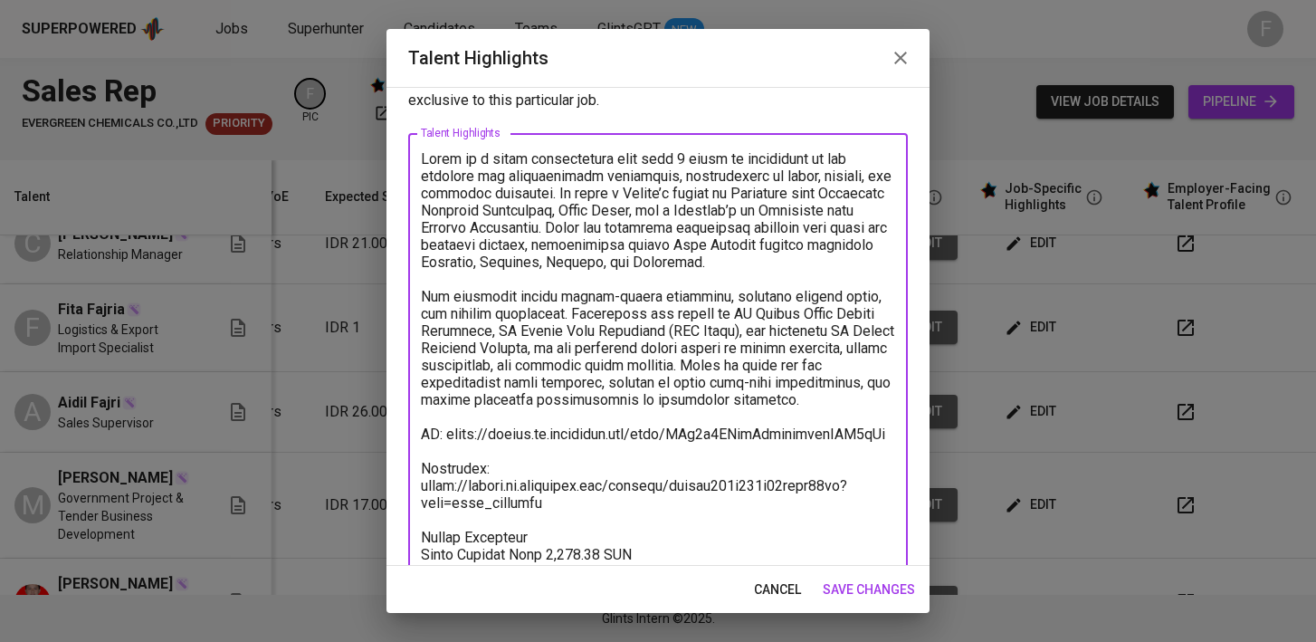
click at [576, 497] on textarea at bounding box center [658, 425] width 474 height 550
drag, startPoint x: 576, startPoint y: 497, endPoint x: 416, endPoint y: 466, distance: 162.3
click at [416, 466] on div "x Talent Highlights" at bounding box center [658, 425] width 500 height 584
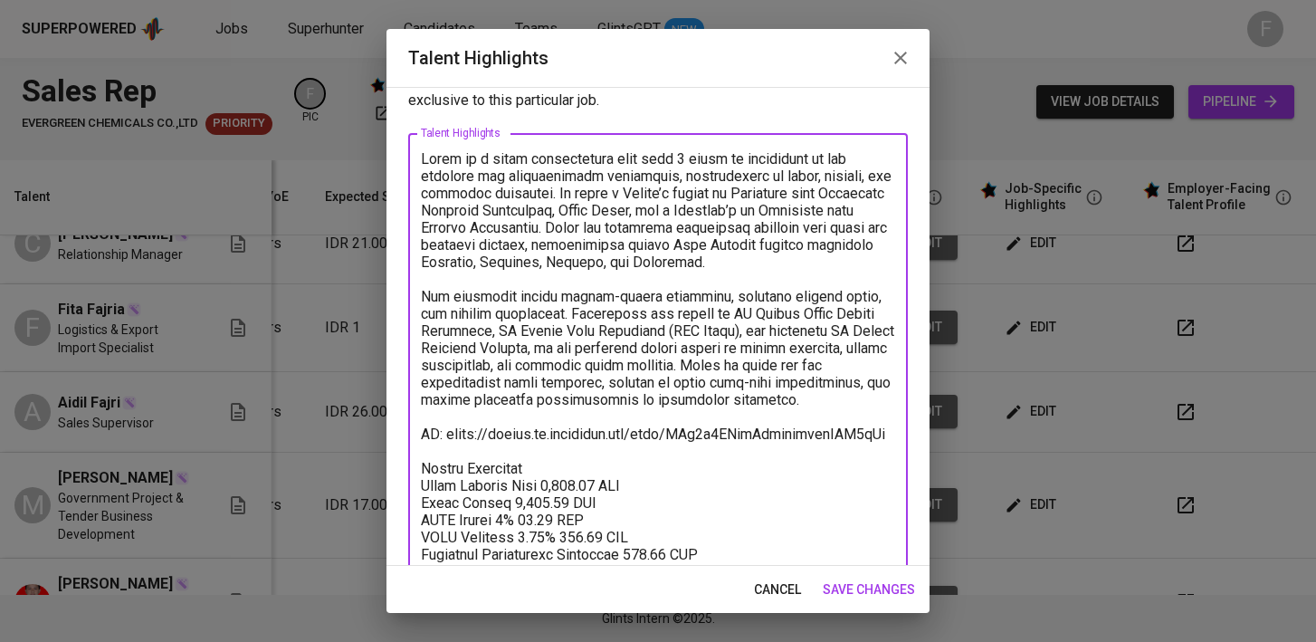
type textarea "Lorem ip d sitam consectetura elit sedd 2 eiusm te incididunt ut lab etdolore m…"
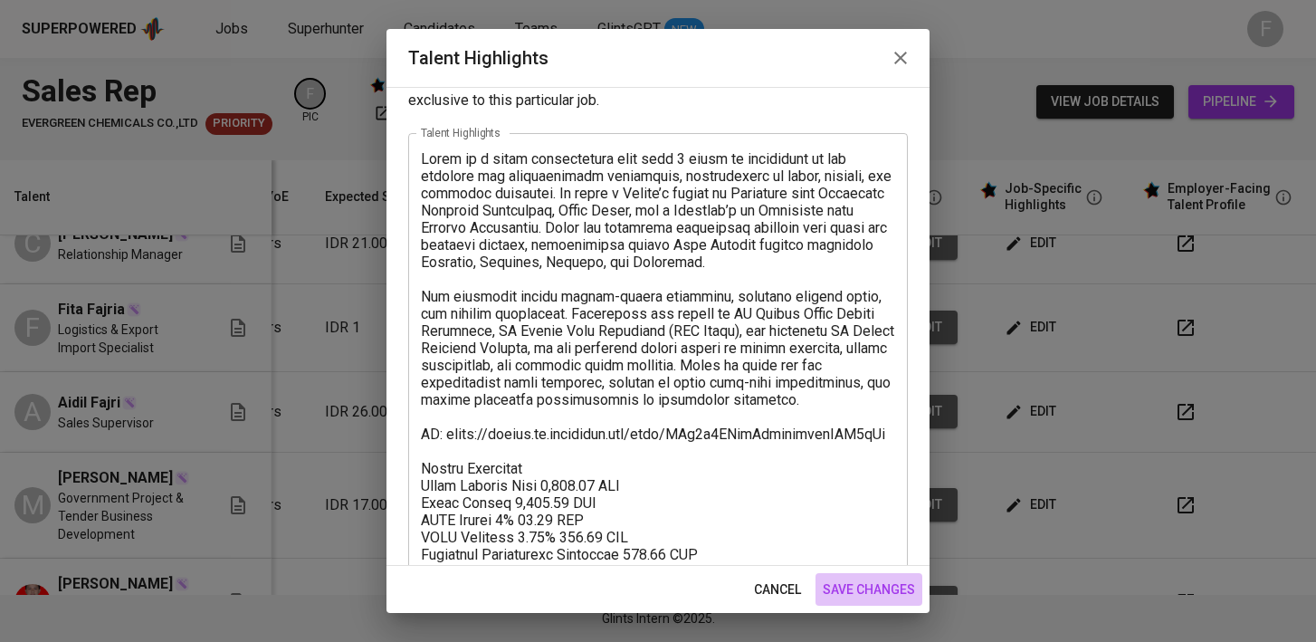
click at [878, 587] on span "save changes" at bounding box center [869, 589] width 92 height 23
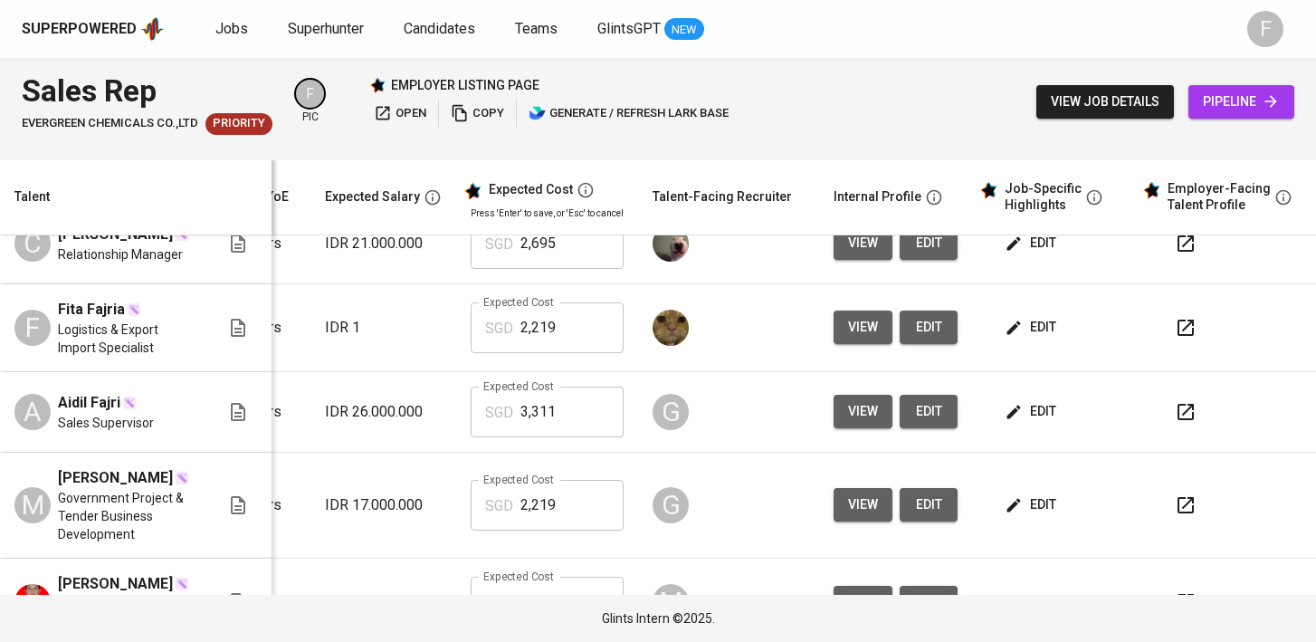
scroll to position [0, 0]
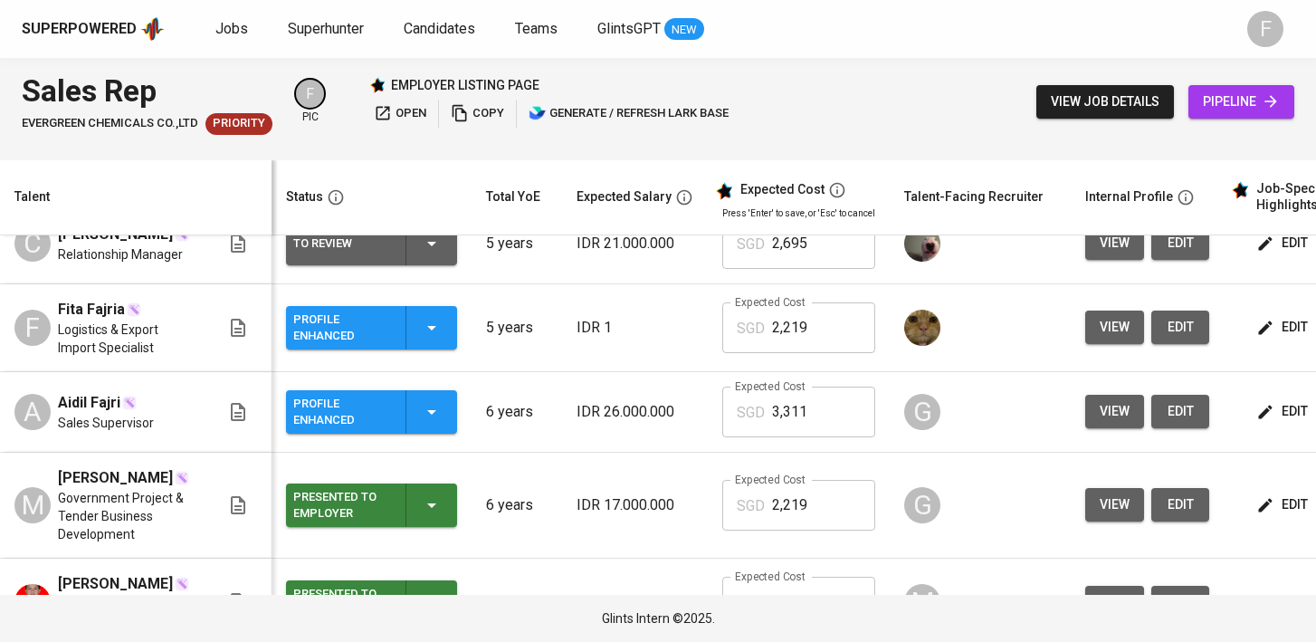
click at [440, 401] on icon "button" at bounding box center [432, 412] width 22 height 22
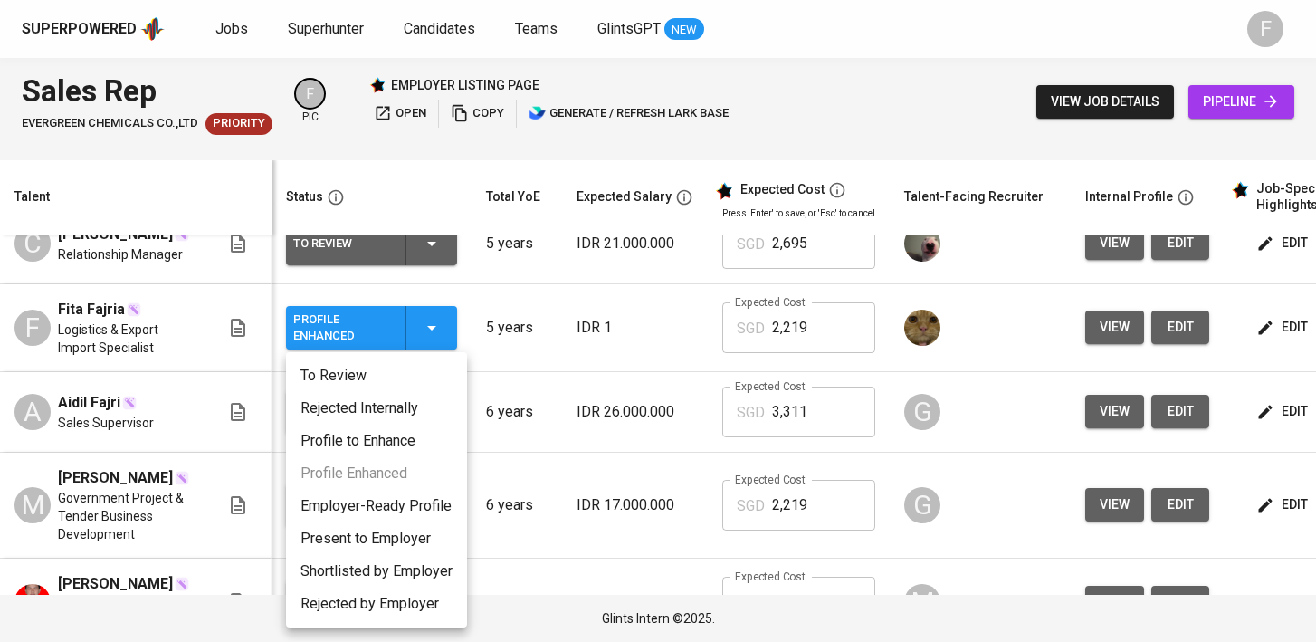
click at [390, 540] on li "Present to Employer" at bounding box center [376, 538] width 181 height 33
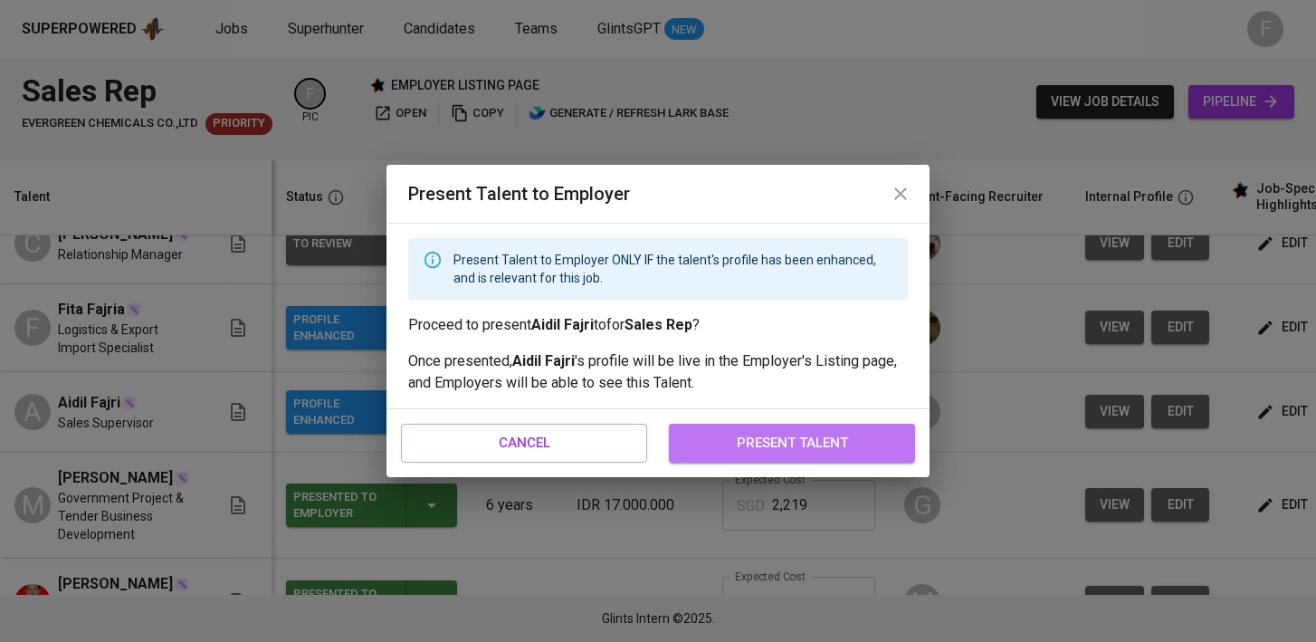
click at [828, 442] on span "present talent" at bounding box center [792, 443] width 206 height 24
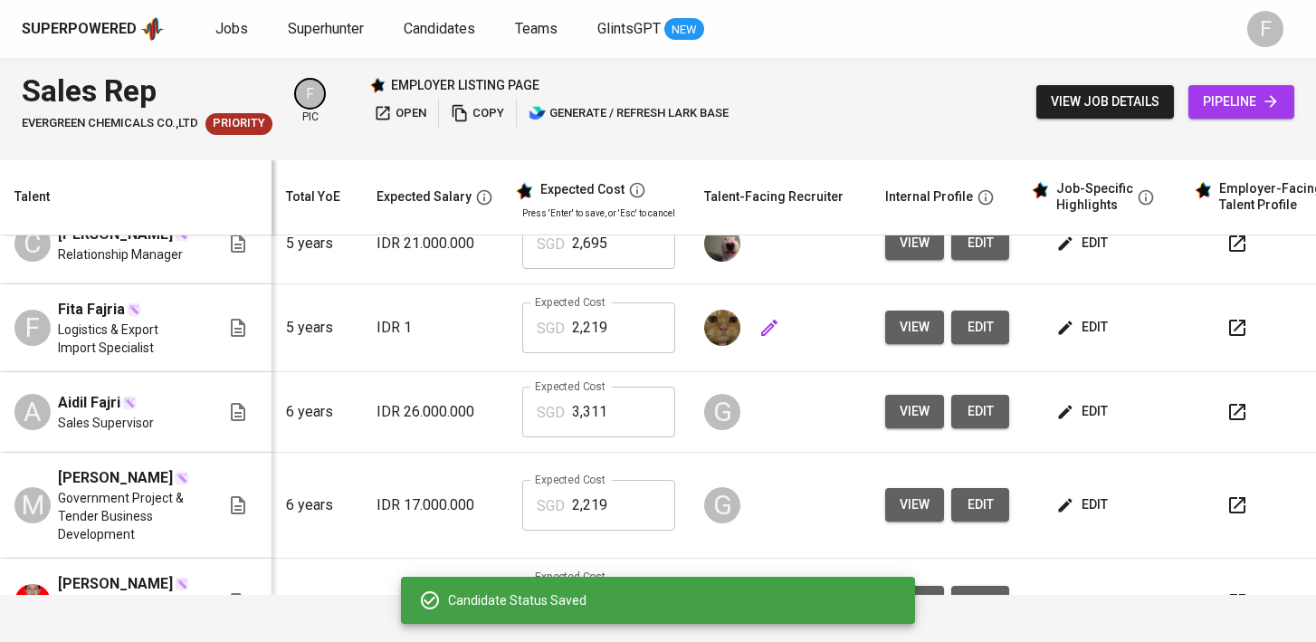
scroll to position [0, 246]
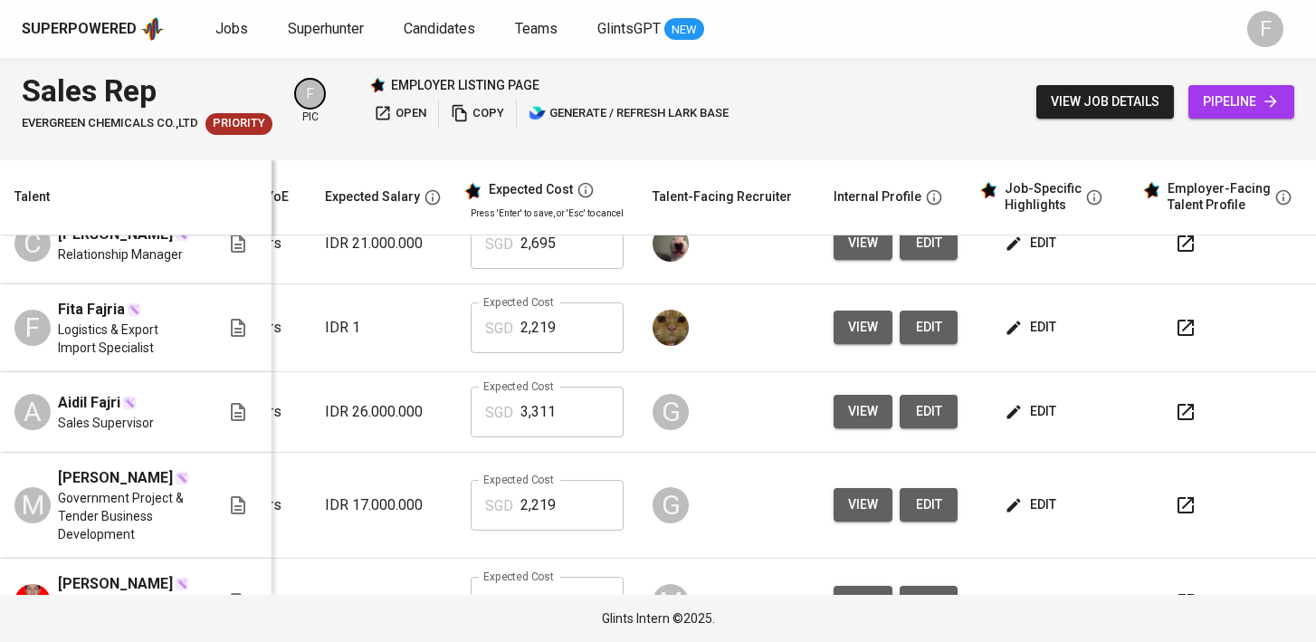
click at [1175, 317] on icon "button" at bounding box center [1186, 328] width 22 height 22
click at [1042, 396] on button "edit" at bounding box center [1032, 411] width 62 height 33
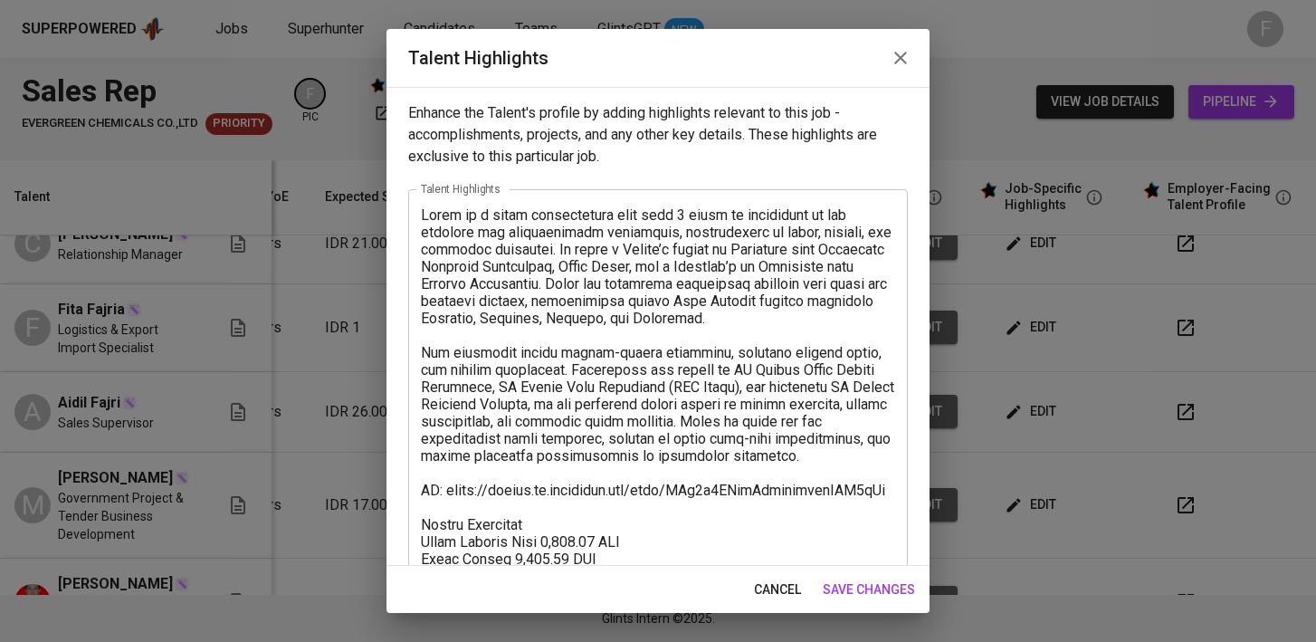
scroll to position [154, 0]
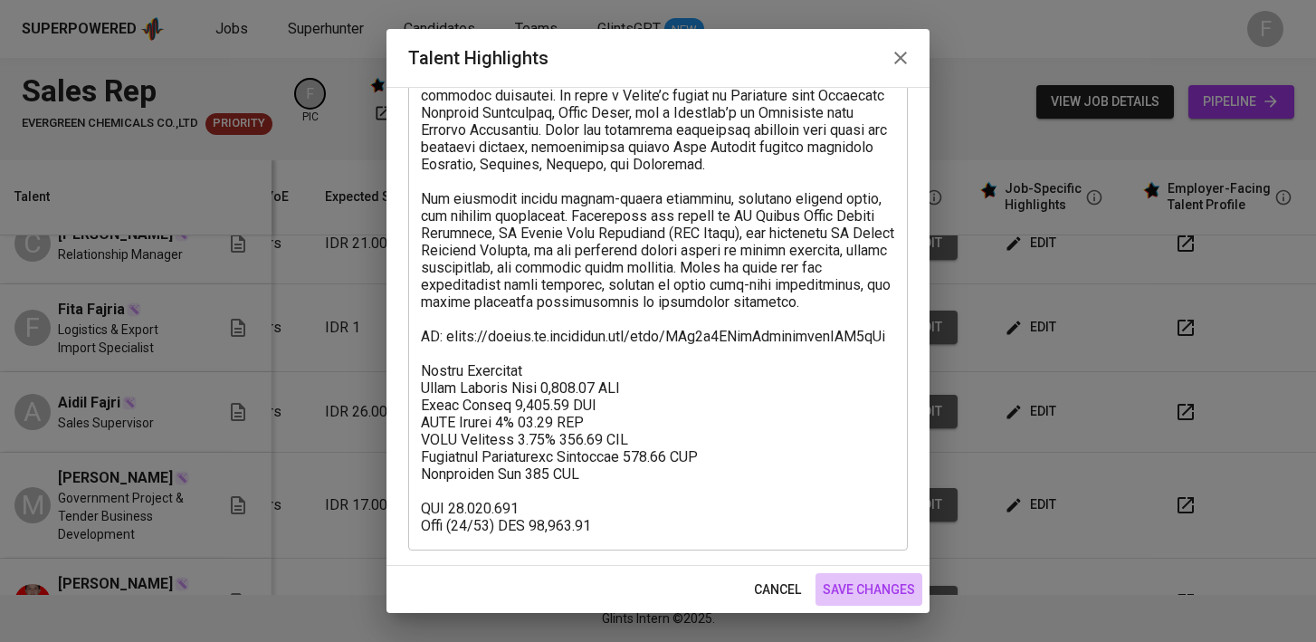
click at [846, 595] on span "save changes" at bounding box center [869, 589] width 92 height 23
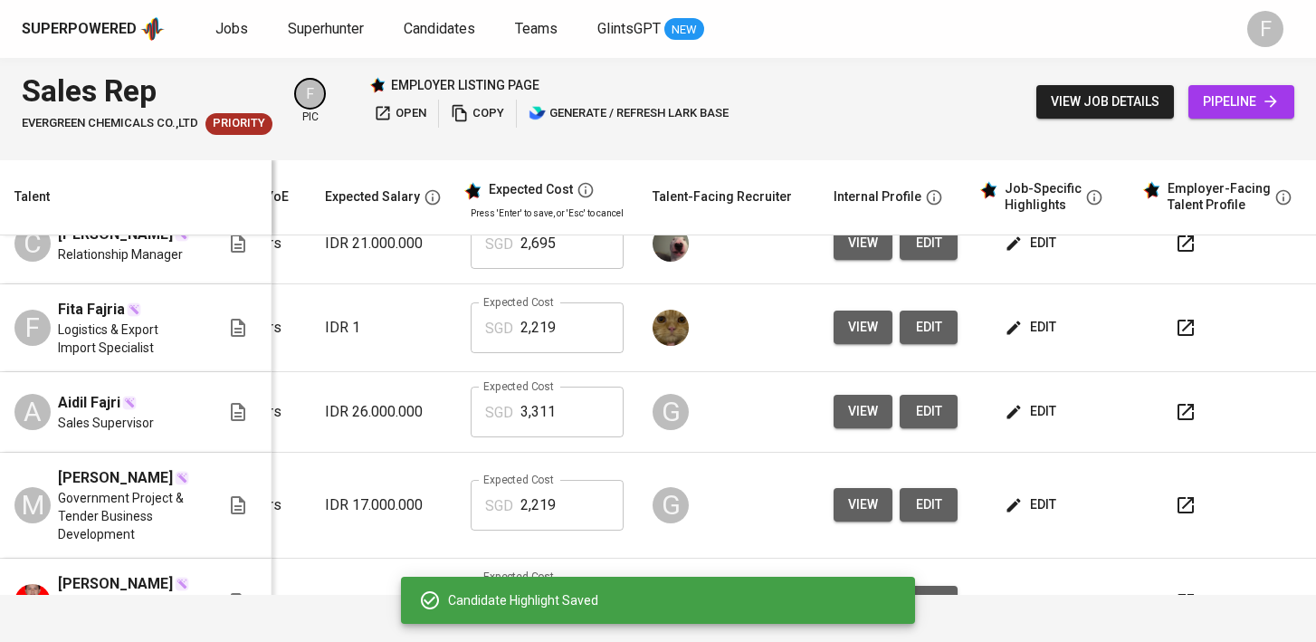
click at [1010, 316] on span "edit" at bounding box center [1032, 327] width 48 height 23
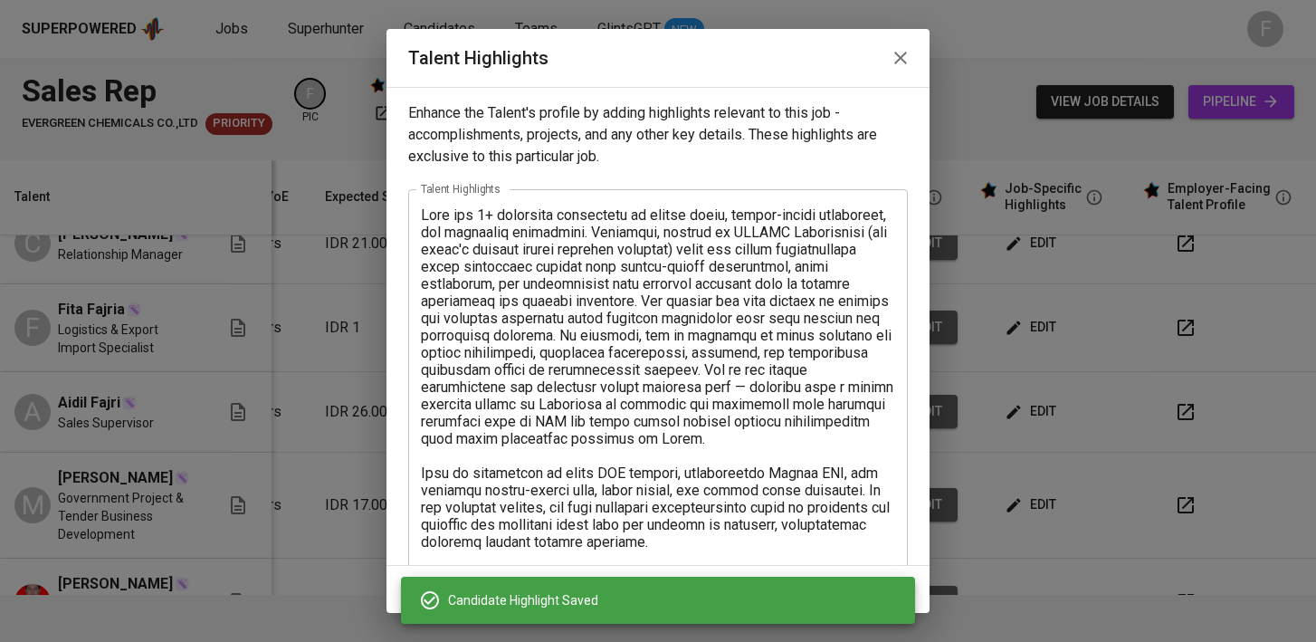
scroll to position [274, 0]
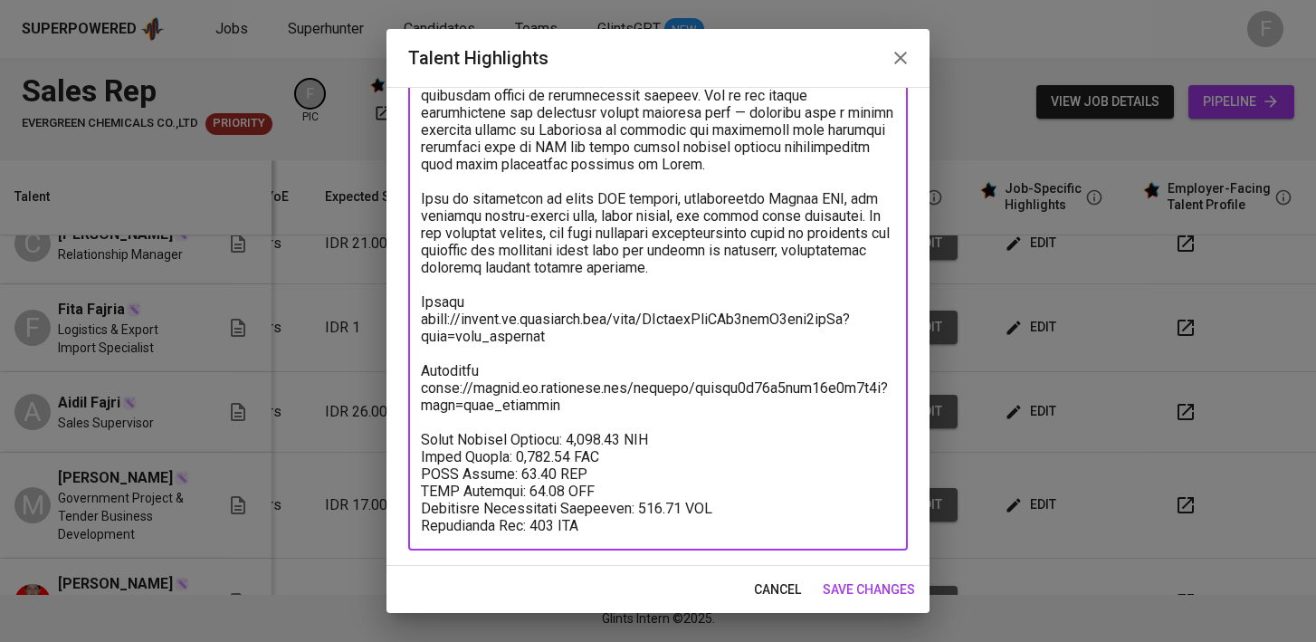
drag, startPoint x: 560, startPoint y: 402, endPoint x: 424, endPoint y: 349, distance: 146.4
click at [424, 349] on textarea at bounding box center [658, 233] width 474 height 602
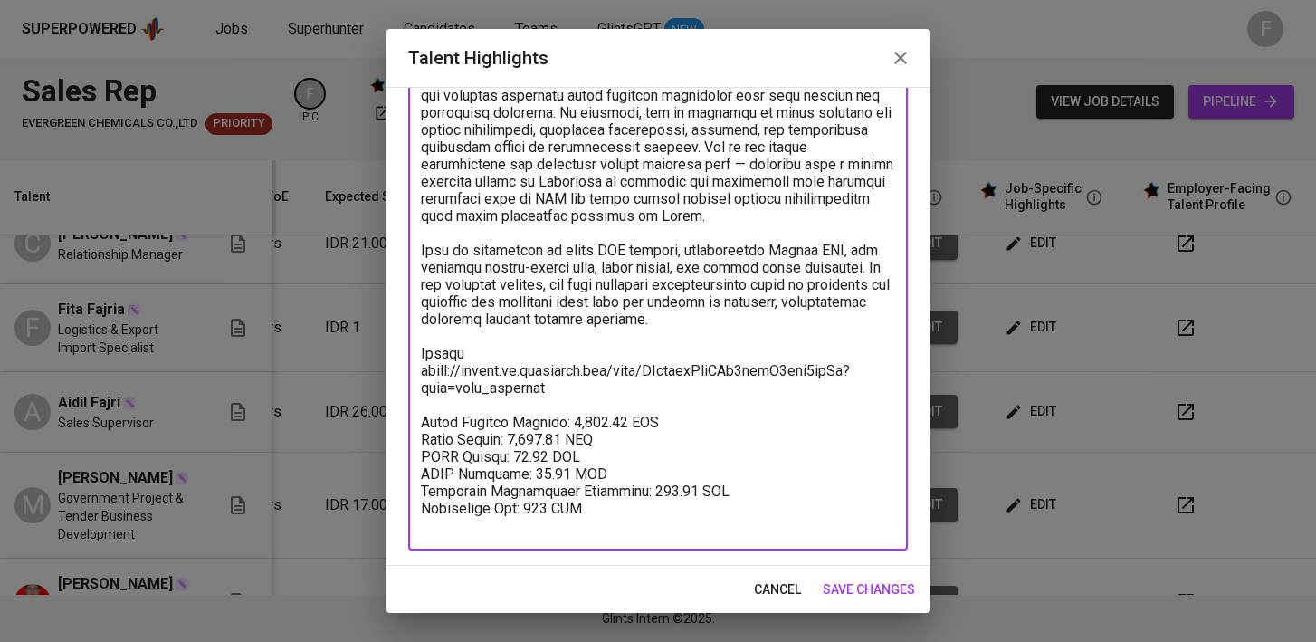
scroll to position [205, 0]
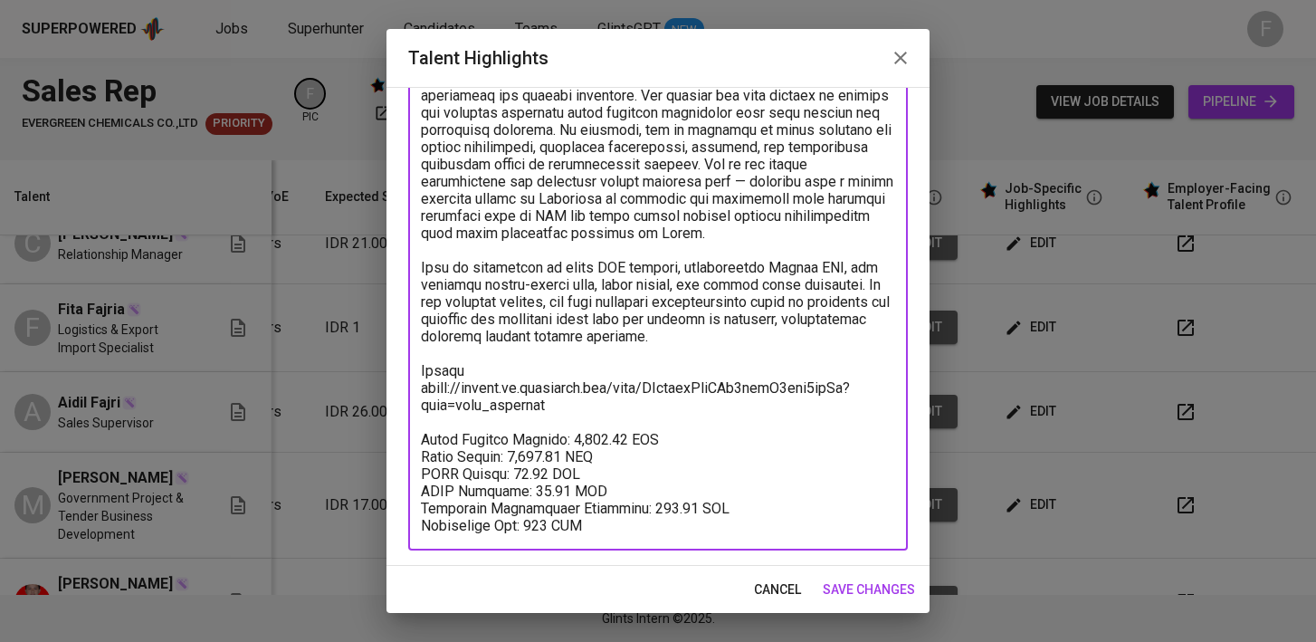
type textarea "Lore ips 1+ dolorsita consectetu ad elitse doeiu, tempor-incidi utlaboreet, dol…"
click at [877, 586] on span "save changes" at bounding box center [869, 589] width 92 height 23
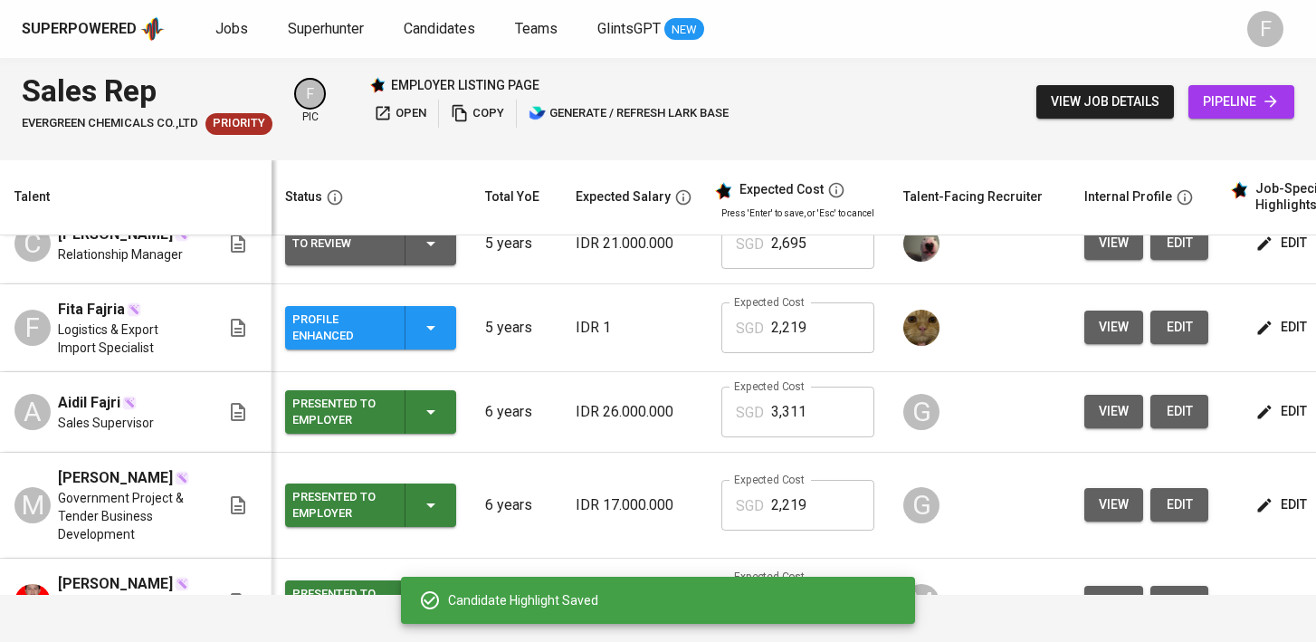
scroll to position [0, 0]
click at [429, 319] on icon "button" at bounding box center [432, 328] width 22 height 22
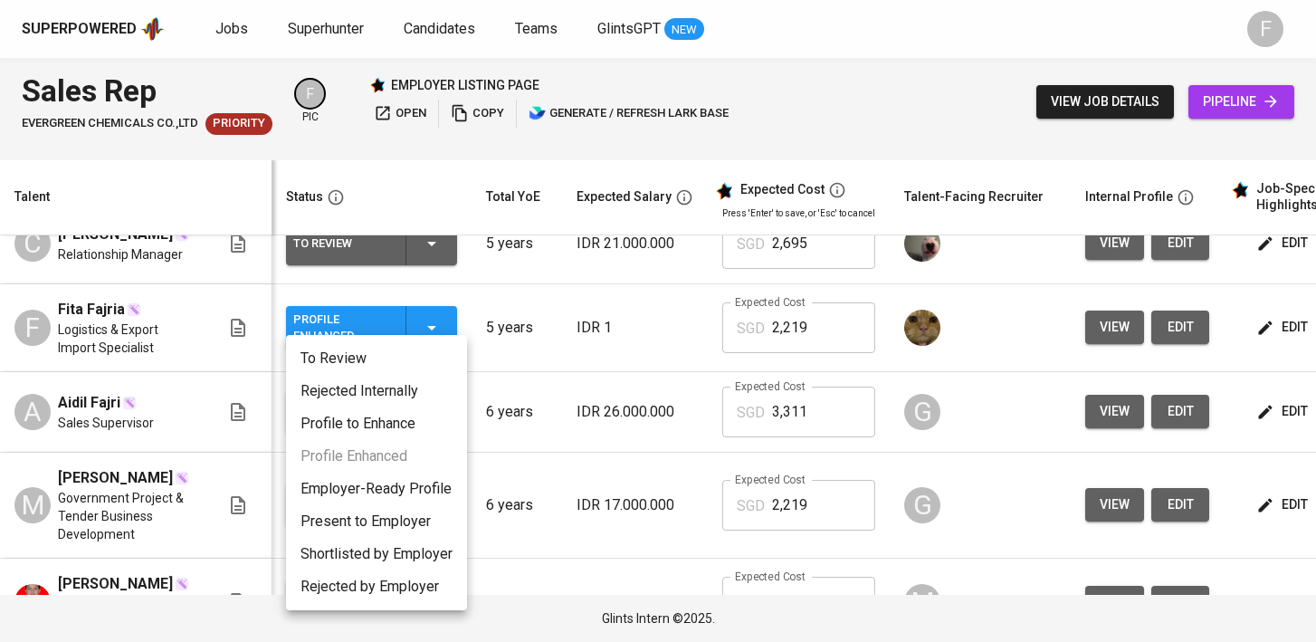
click at [404, 511] on li "Present to Employer" at bounding box center [376, 521] width 181 height 33
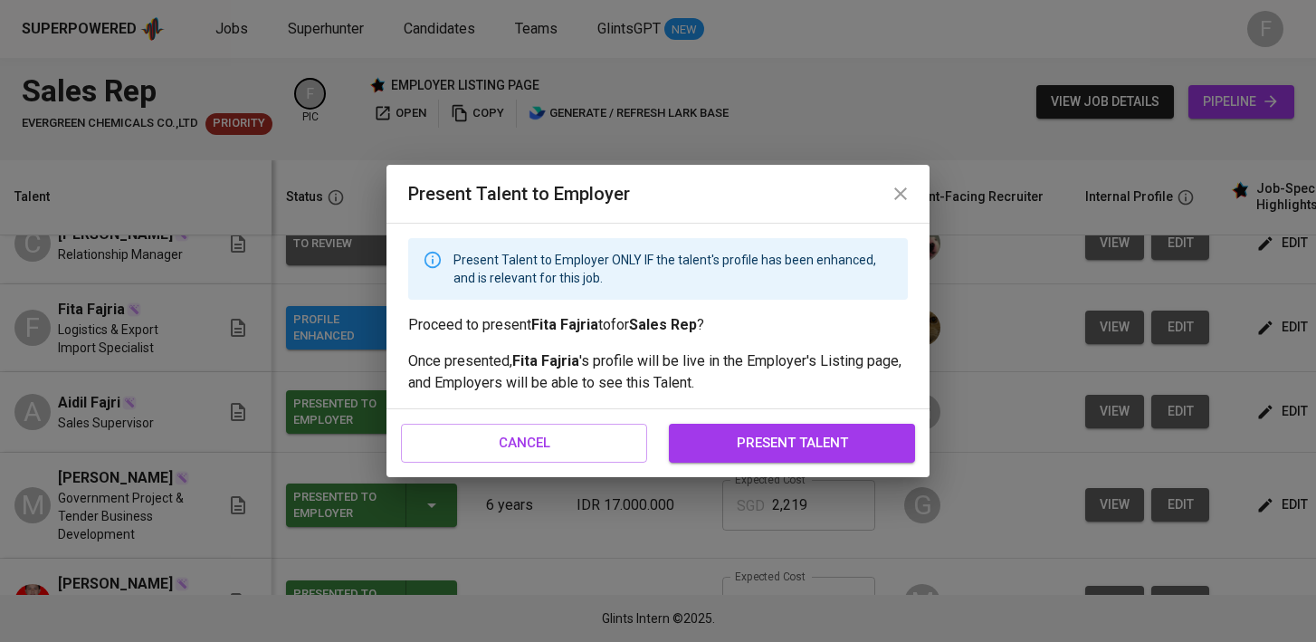
click at [784, 452] on span "present talent" at bounding box center [792, 443] width 206 height 24
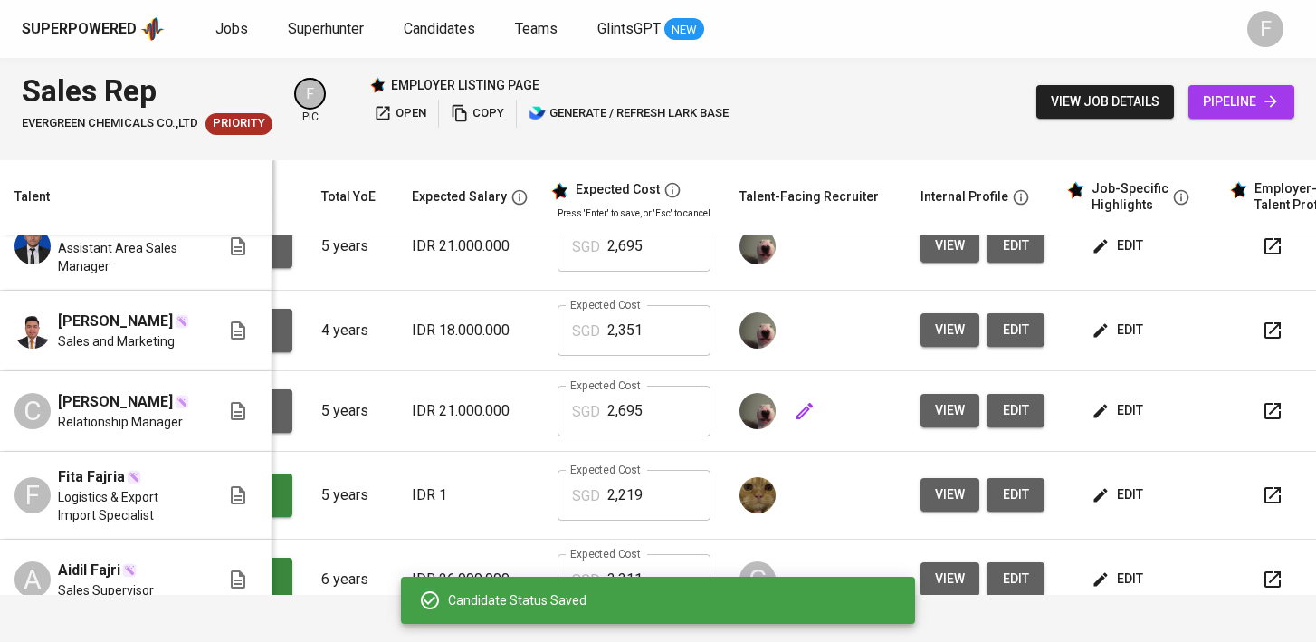
scroll to position [0, 246]
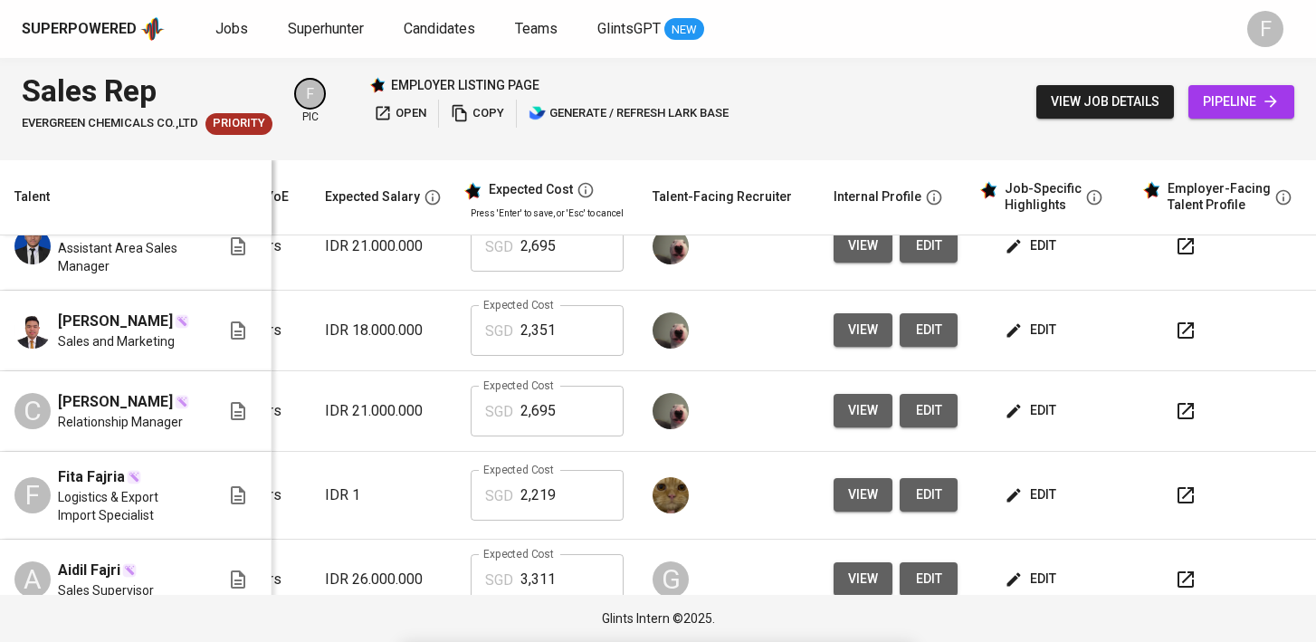
click at [1175, 400] on icon "button" at bounding box center [1186, 411] width 22 height 22
click at [1175, 321] on icon "button" at bounding box center [1186, 331] width 22 height 22
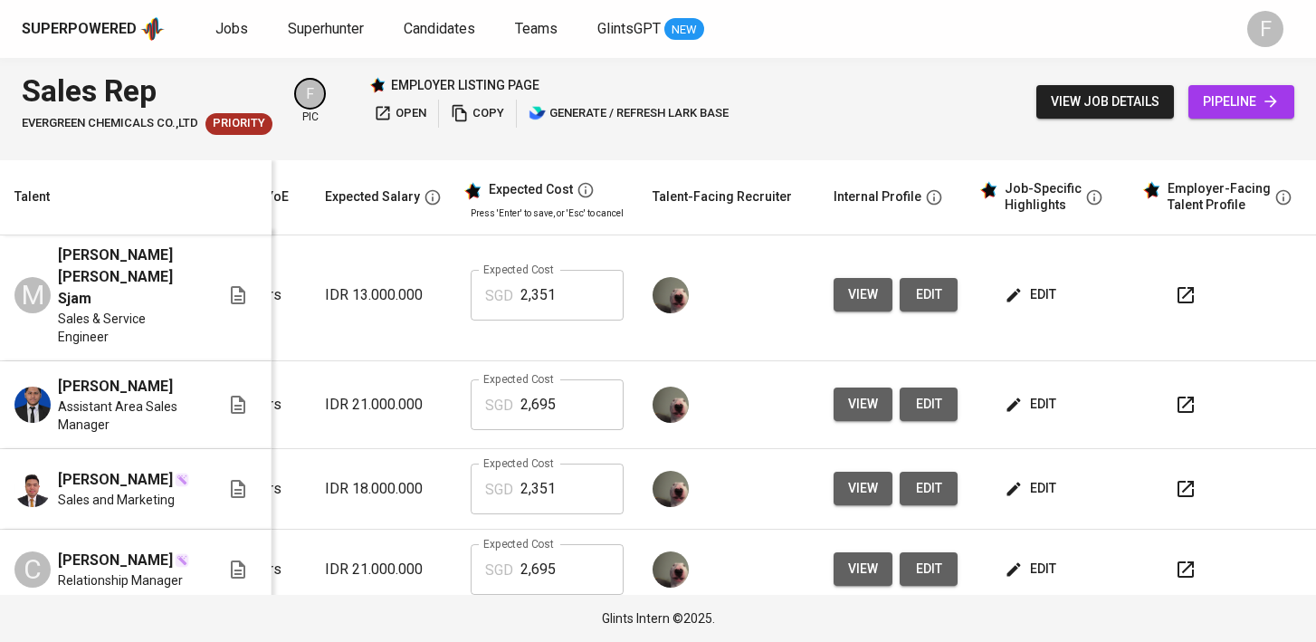
scroll to position [0, 261]
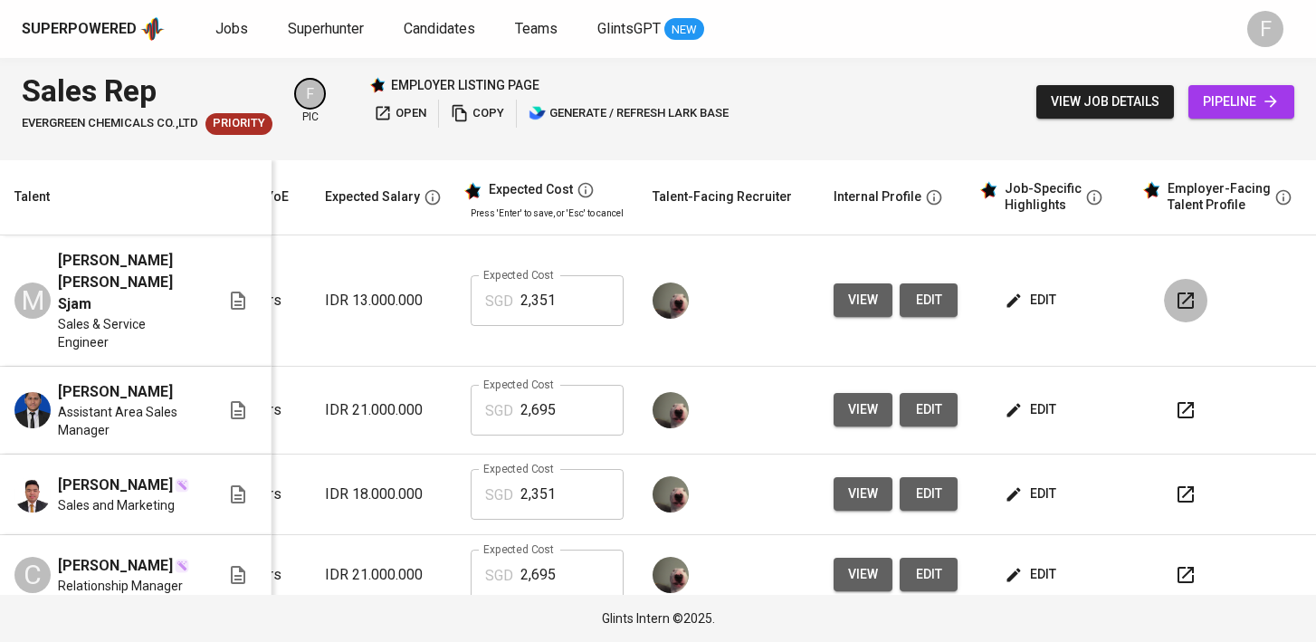
click at [1178, 292] on icon "button" at bounding box center [1186, 300] width 16 height 16
click at [1041, 289] on span "edit" at bounding box center [1032, 300] width 48 height 23
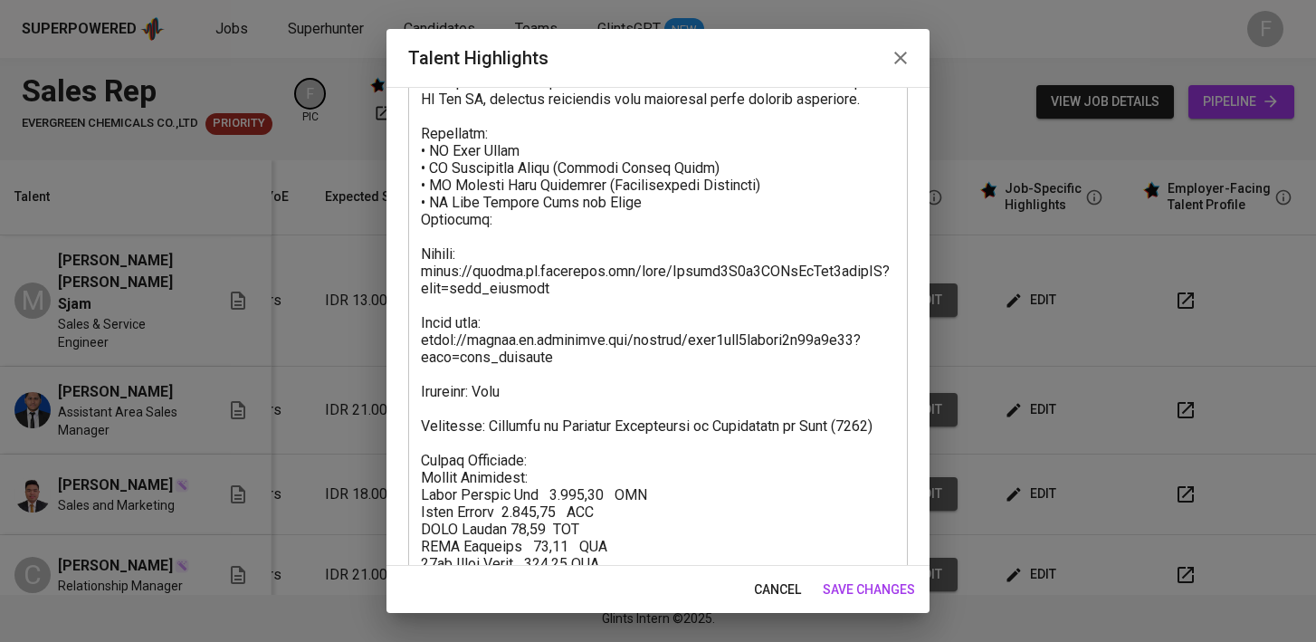
scroll to position [724, 0]
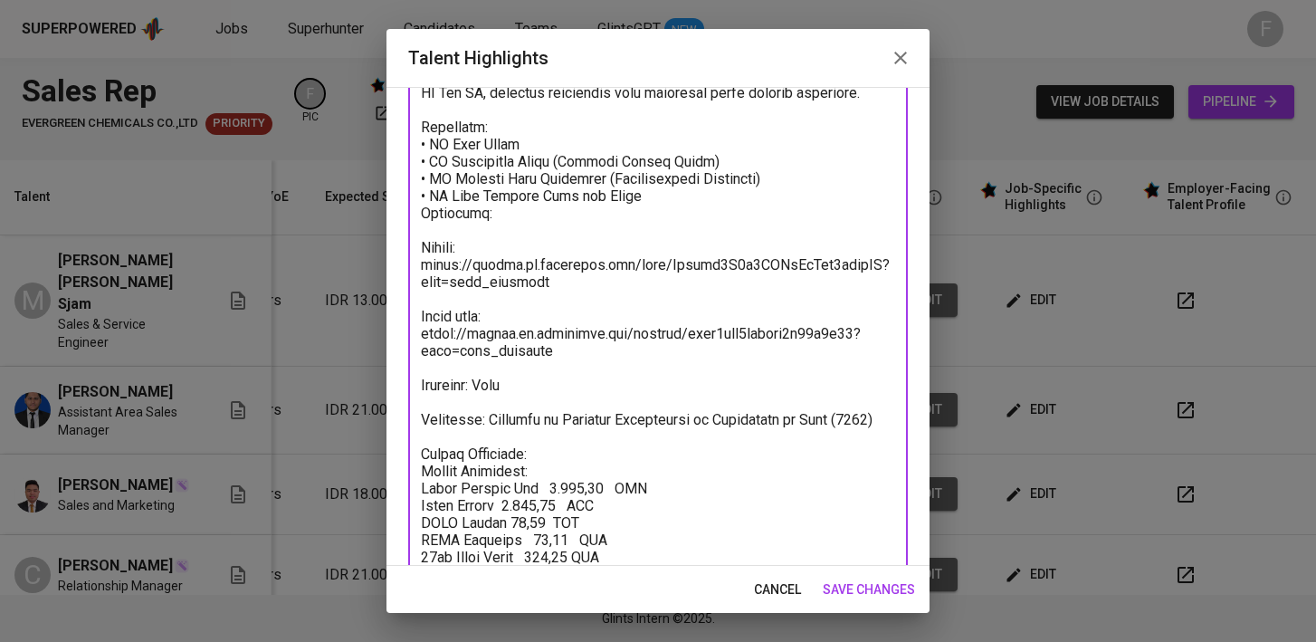
drag, startPoint x: 577, startPoint y: 375, endPoint x: 416, endPoint y: 329, distance: 166.7
click at [416, 329] on div "x Talent Highlights" at bounding box center [658, 40] width 500 height 1151
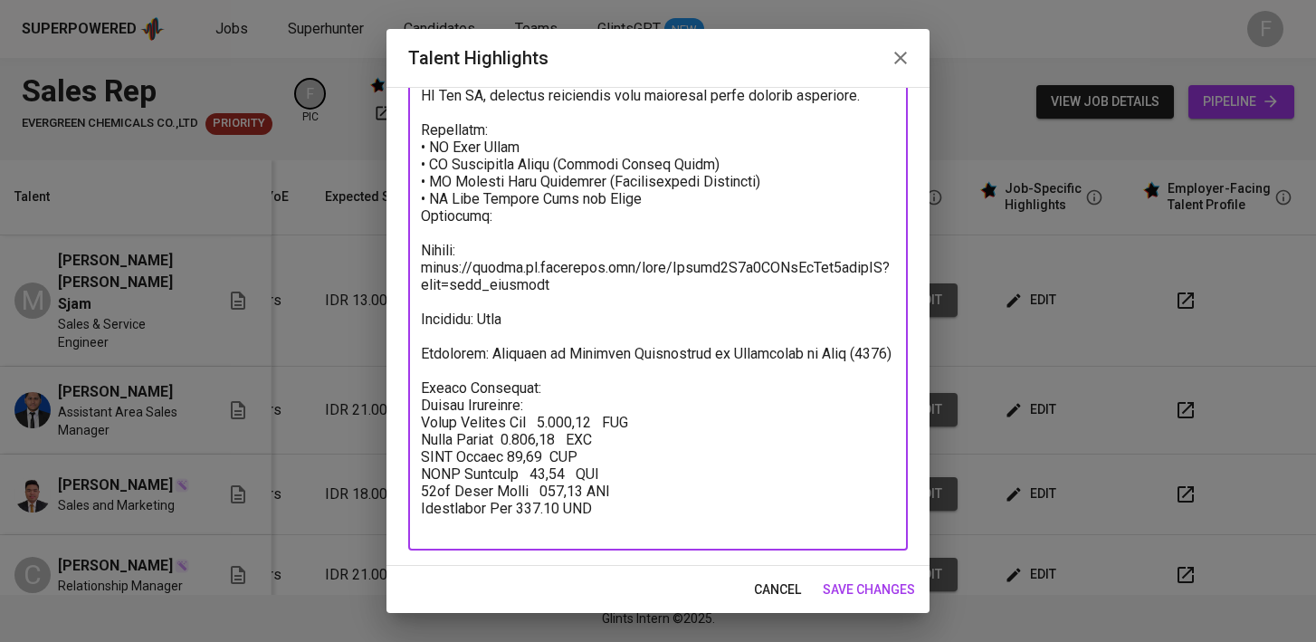
scroll to position [721, 0]
drag, startPoint x: 558, startPoint y: 403, endPoint x: 393, endPoint y: 399, distance: 164.8
click at [393, 399] on div "Enhance the Talent's profile by adding highlights relevant to this job - accomp…" at bounding box center [658, 326] width 543 height 479
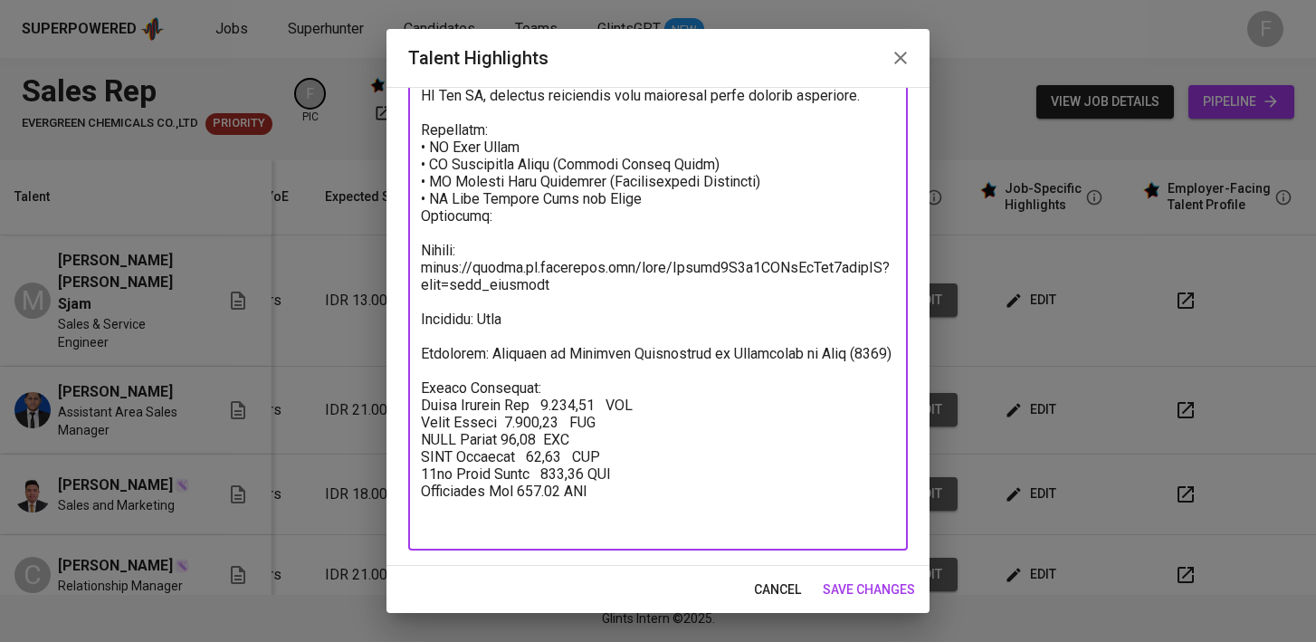
scroll to position [704, 0]
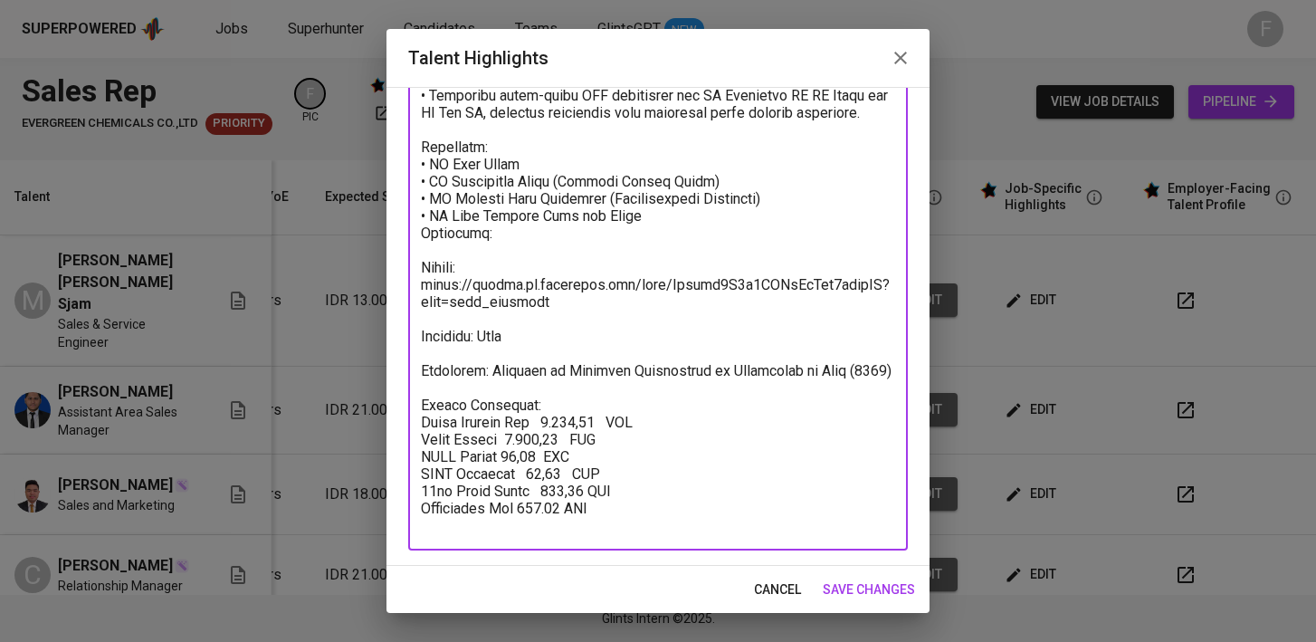
type textarea "Loremipsum: DO Sit Ametcons Adip Elitsed – Doeiu & Tempori Utlabore: • Etdolor …"
click at [881, 586] on span "save changes" at bounding box center [869, 589] width 92 height 23
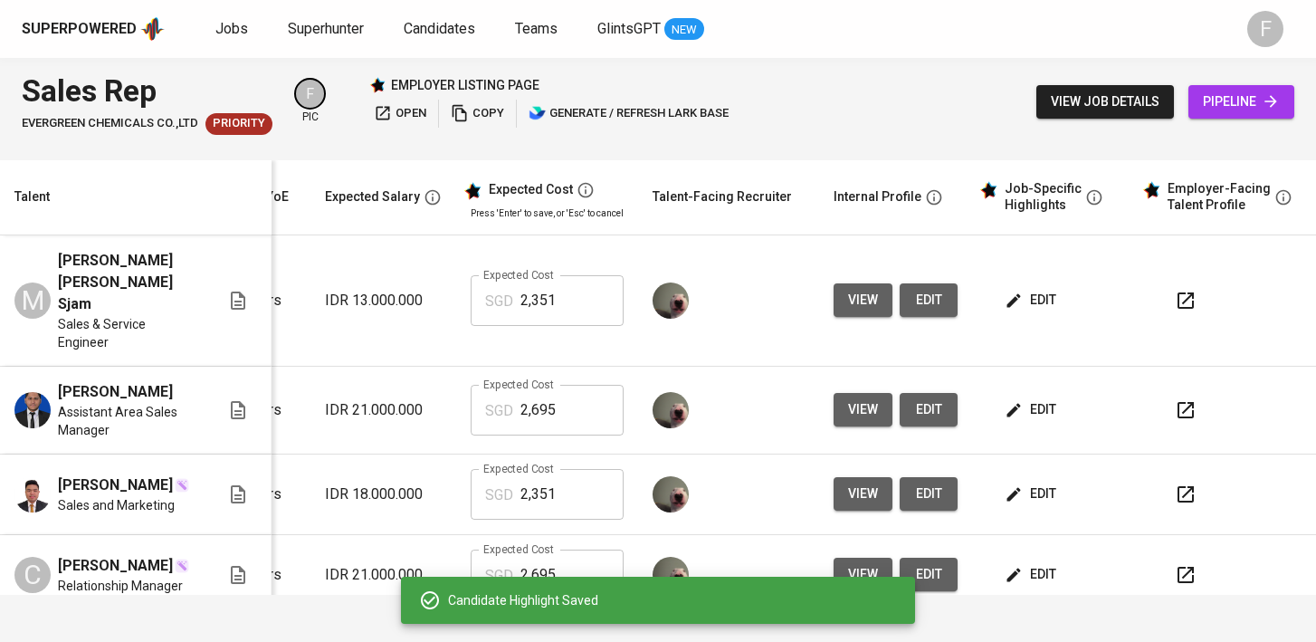
scroll to position [0, 0]
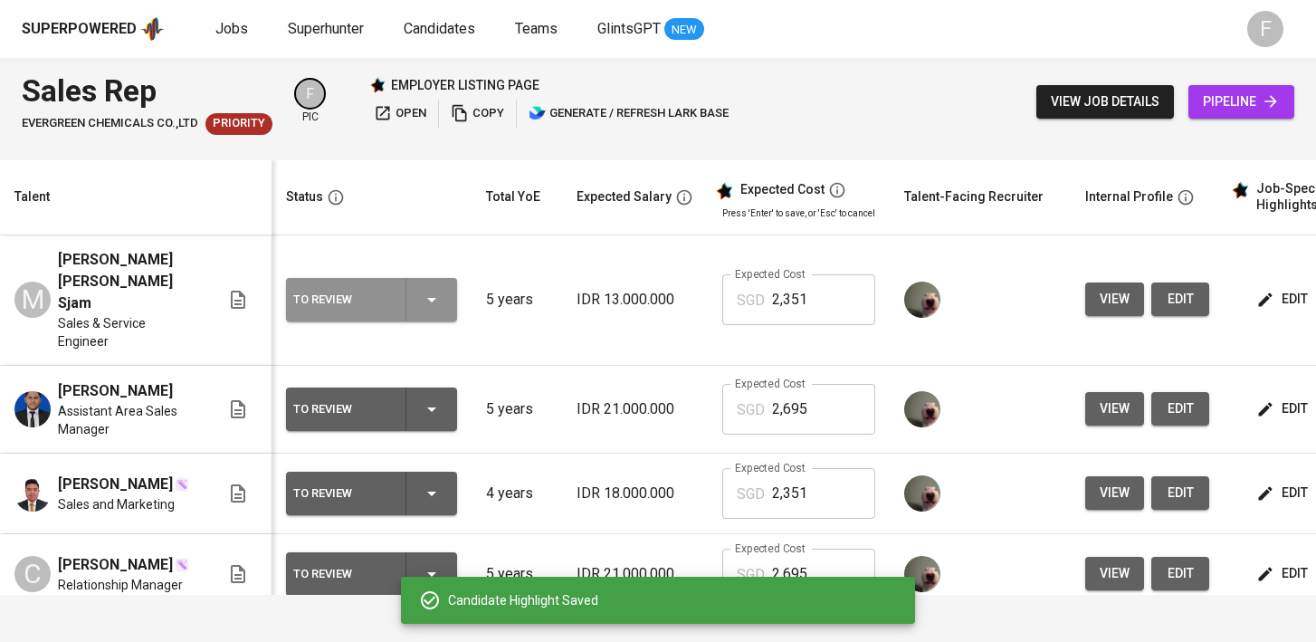
click at [413, 294] on div "To Review" at bounding box center [371, 299] width 157 height 43
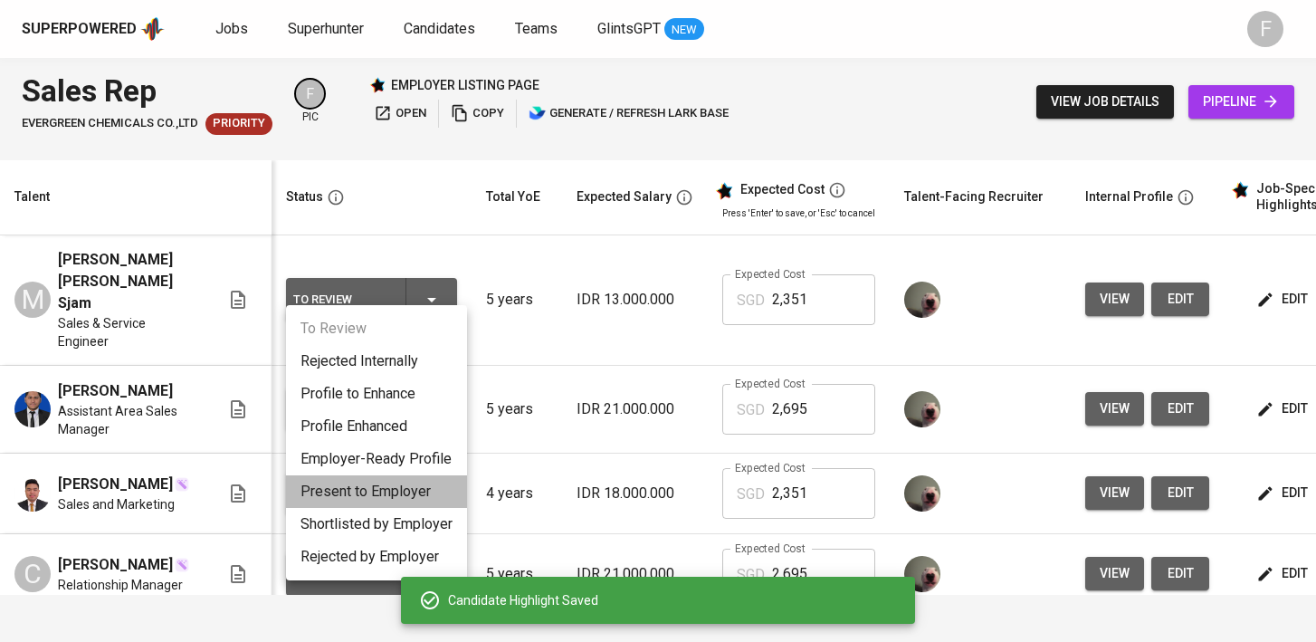
click at [369, 484] on li "Present to Employer" at bounding box center [376, 491] width 181 height 33
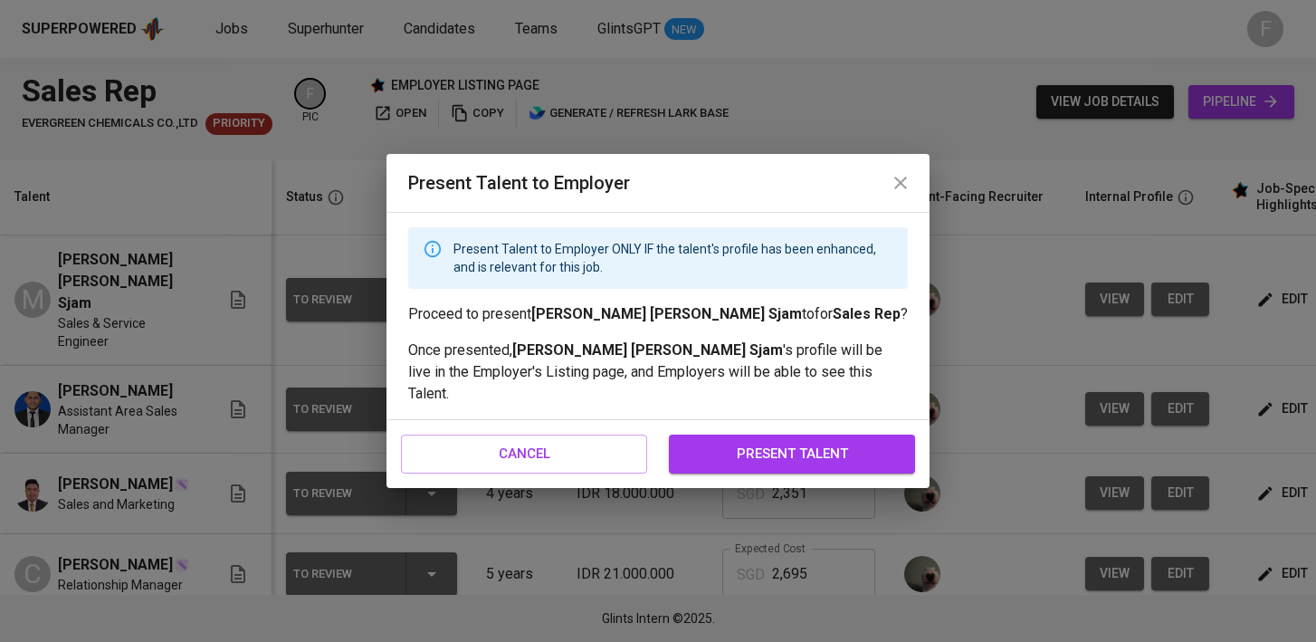
click at [814, 444] on span "present talent" at bounding box center [792, 454] width 206 height 24
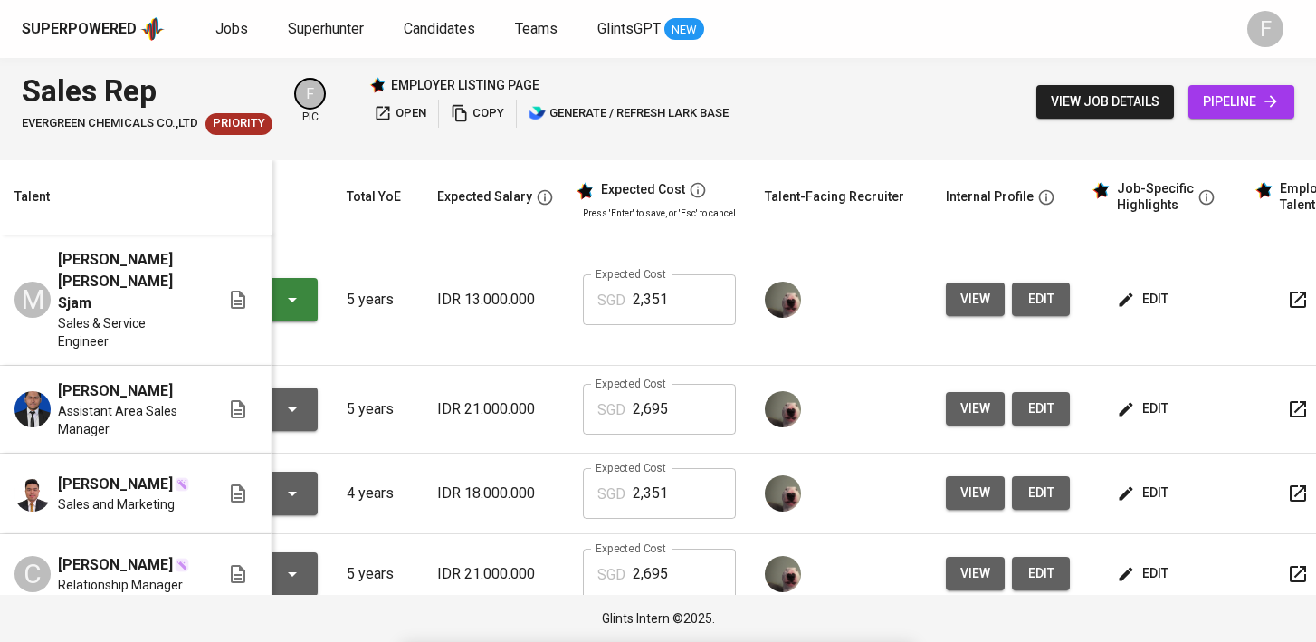
scroll to position [0, 246]
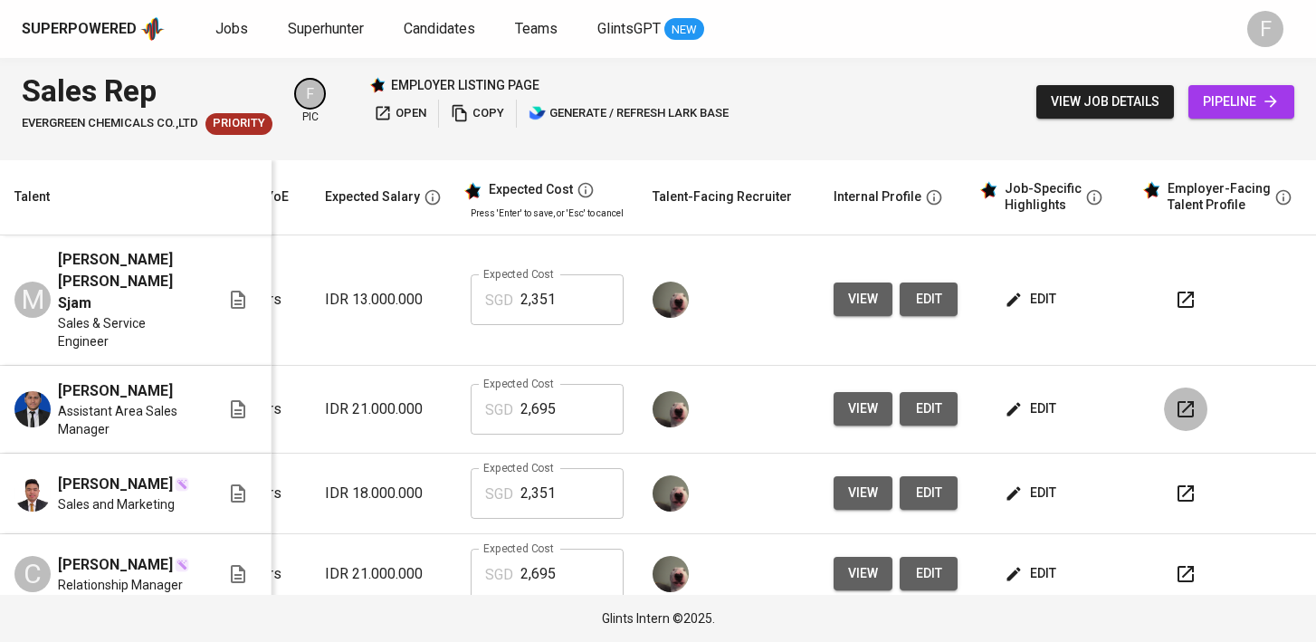
click at [1175, 398] on icon "button" at bounding box center [1186, 409] width 22 height 22
click at [1164, 557] on button "button" at bounding box center [1185, 573] width 43 height 43
click at [228, 28] on span "Jobs" at bounding box center [231, 28] width 33 height 17
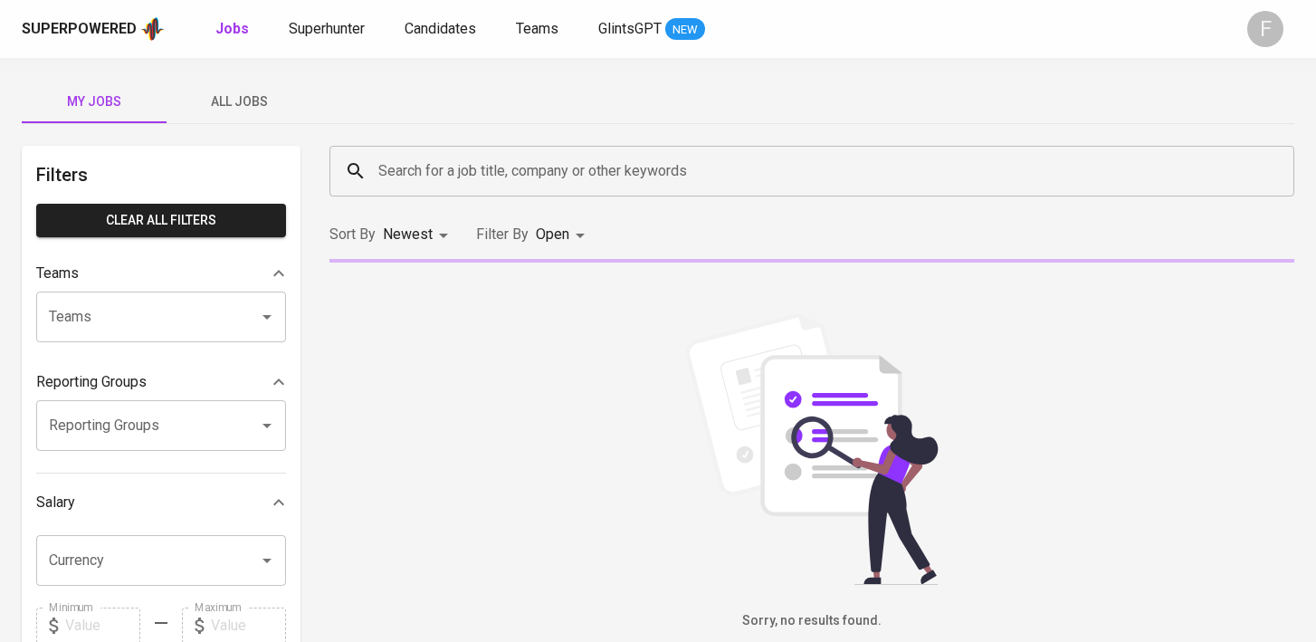
click at [506, 181] on input "Search for a job title, company or other keywords" at bounding box center [816, 171] width 885 height 34
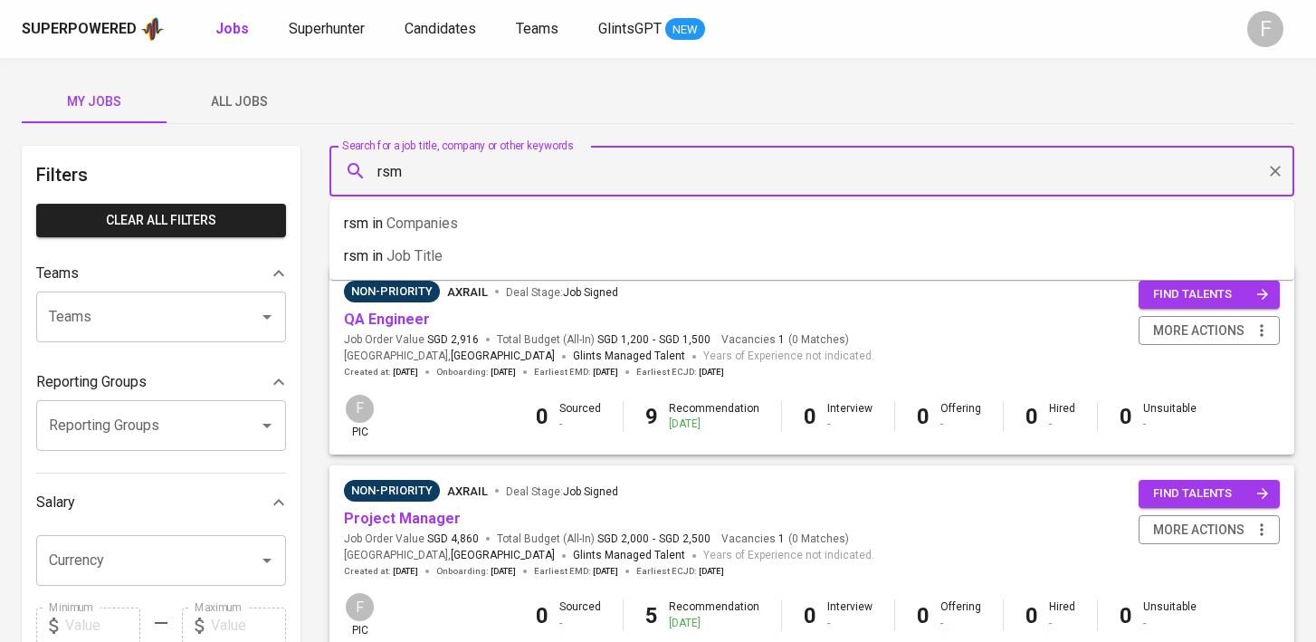
type input "rsm"
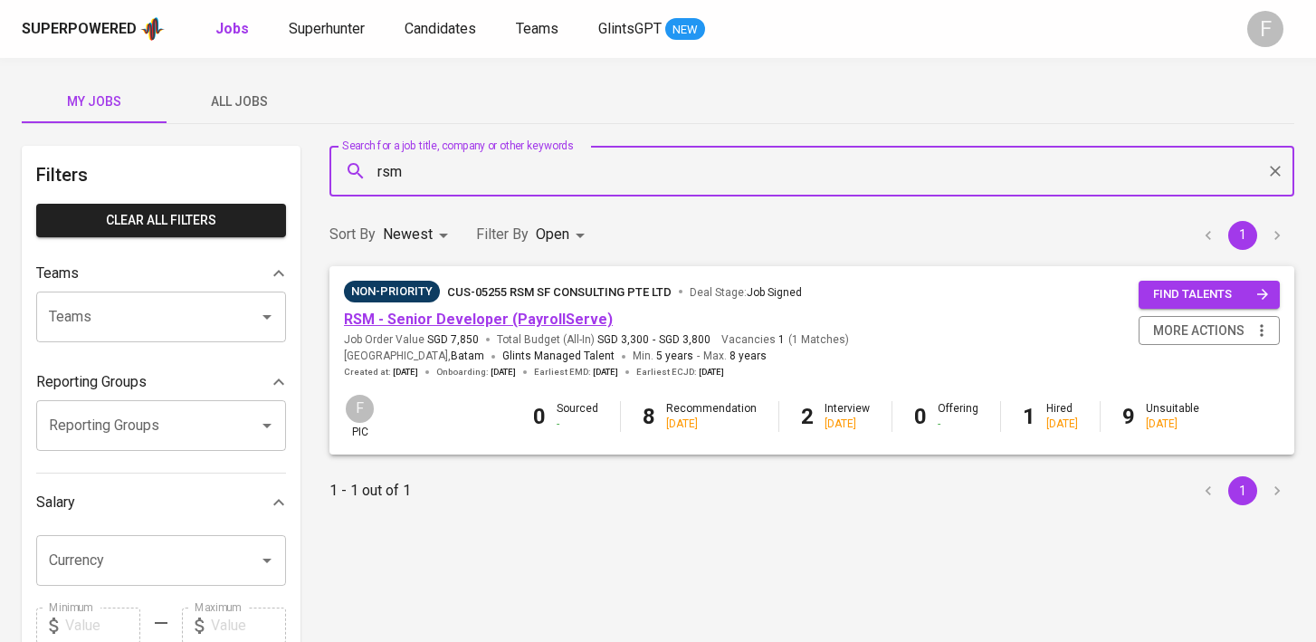
click at [426, 320] on link "RSM - Senior Developer (PayrollServe)" at bounding box center [478, 318] width 269 height 17
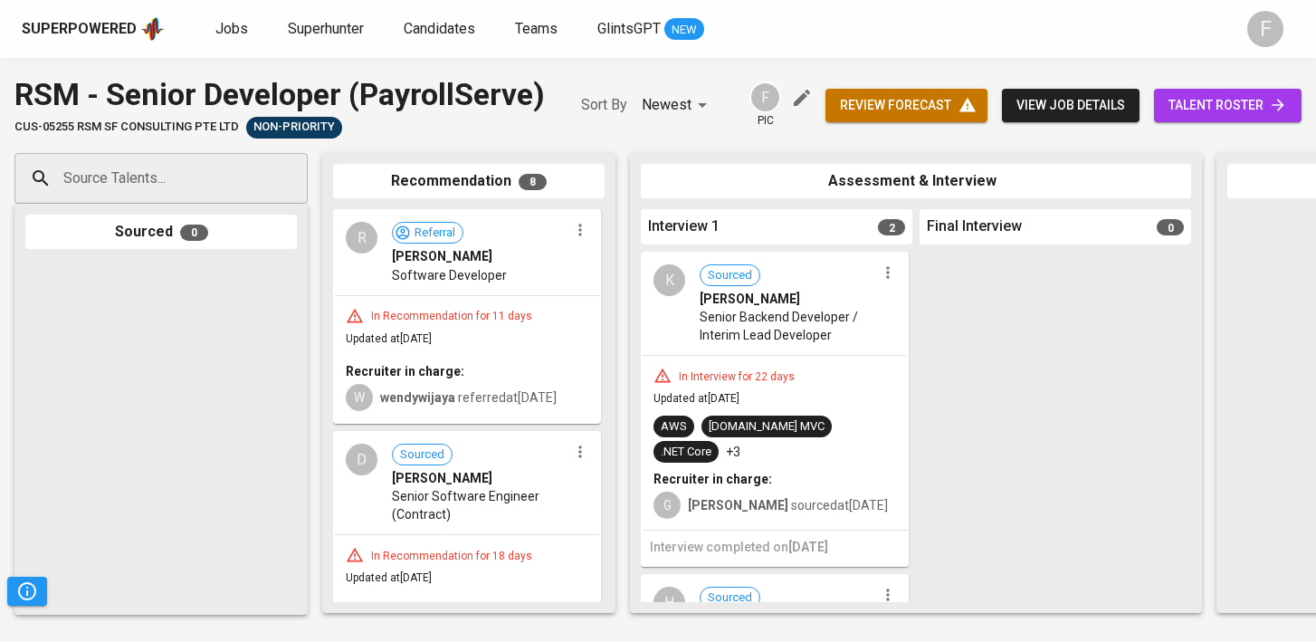
click at [1179, 112] on span "talent roster" at bounding box center [1228, 105] width 119 height 23
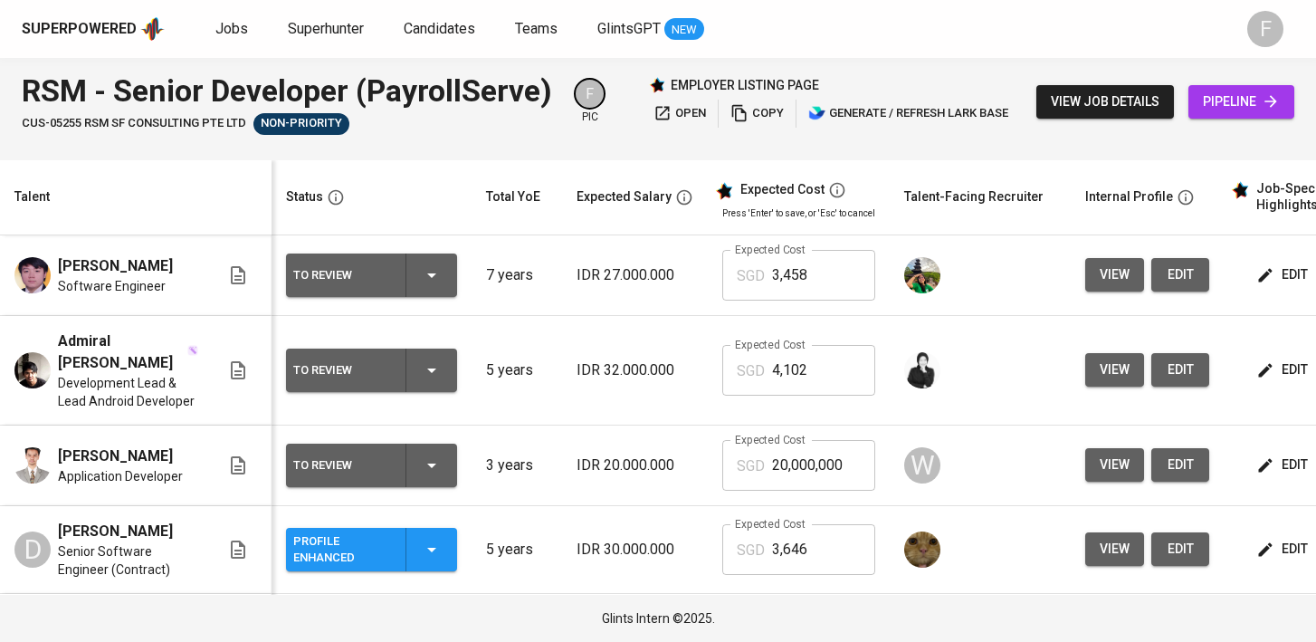
click at [428, 367] on icon "button" at bounding box center [432, 370] width 22 height 22
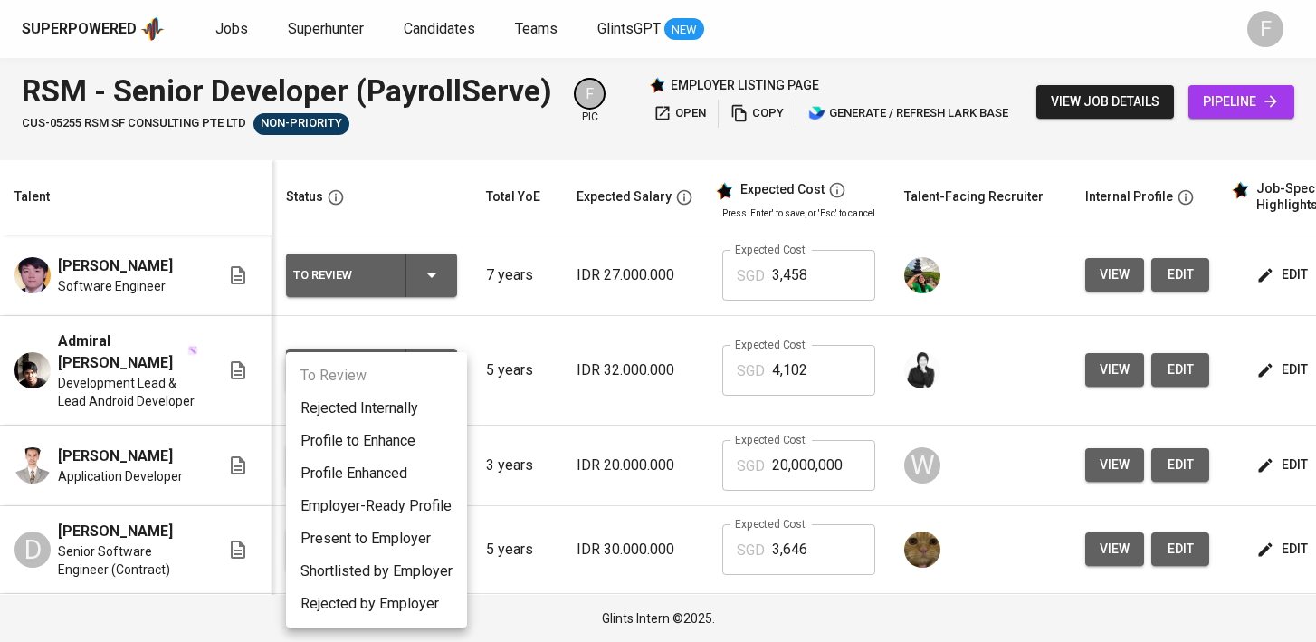
click at [387, 401] on li "Rejected Internally" at bounding box center [376, 408] width 181 height 33
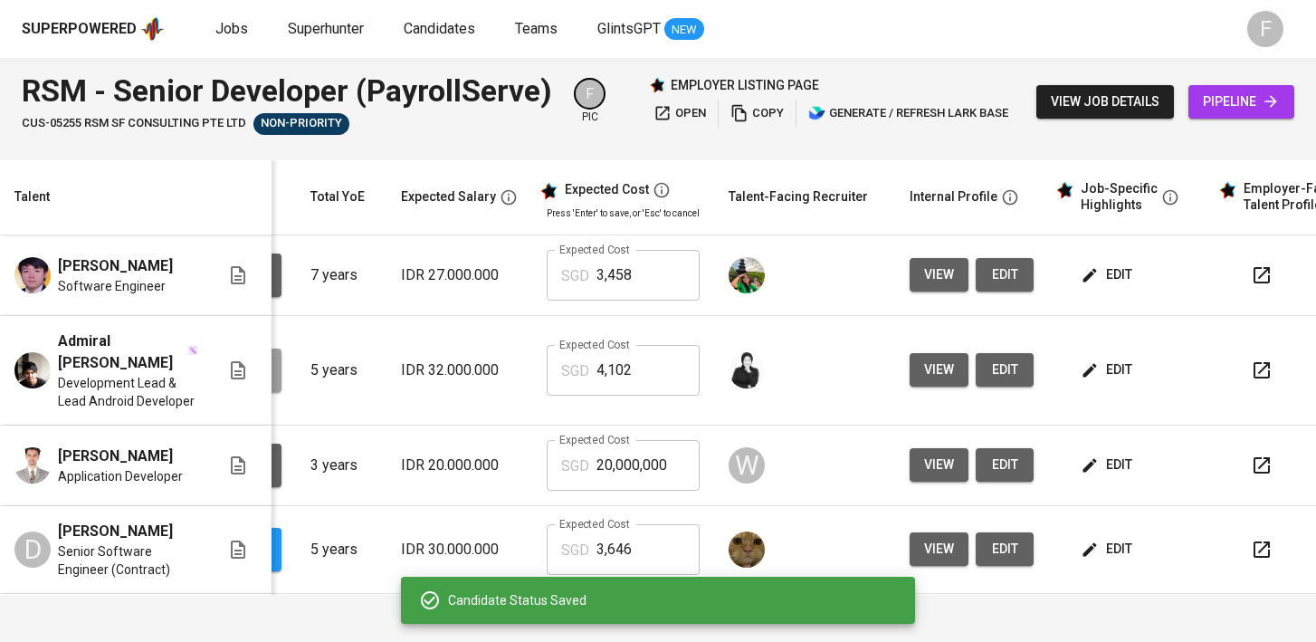
scroll to position [0, 246]
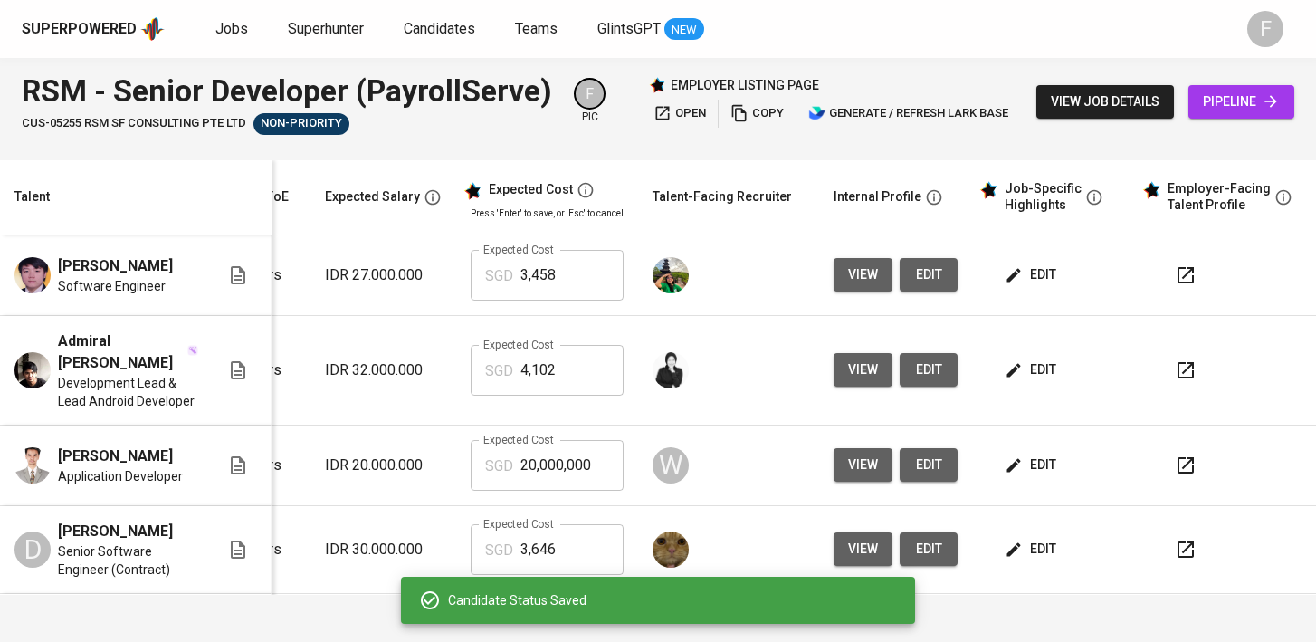
click at [1175, 281] on icon "button" at bounding box center [1186, 275] width 22 height 22
